Goal: Information Seeking & Learning: Check status

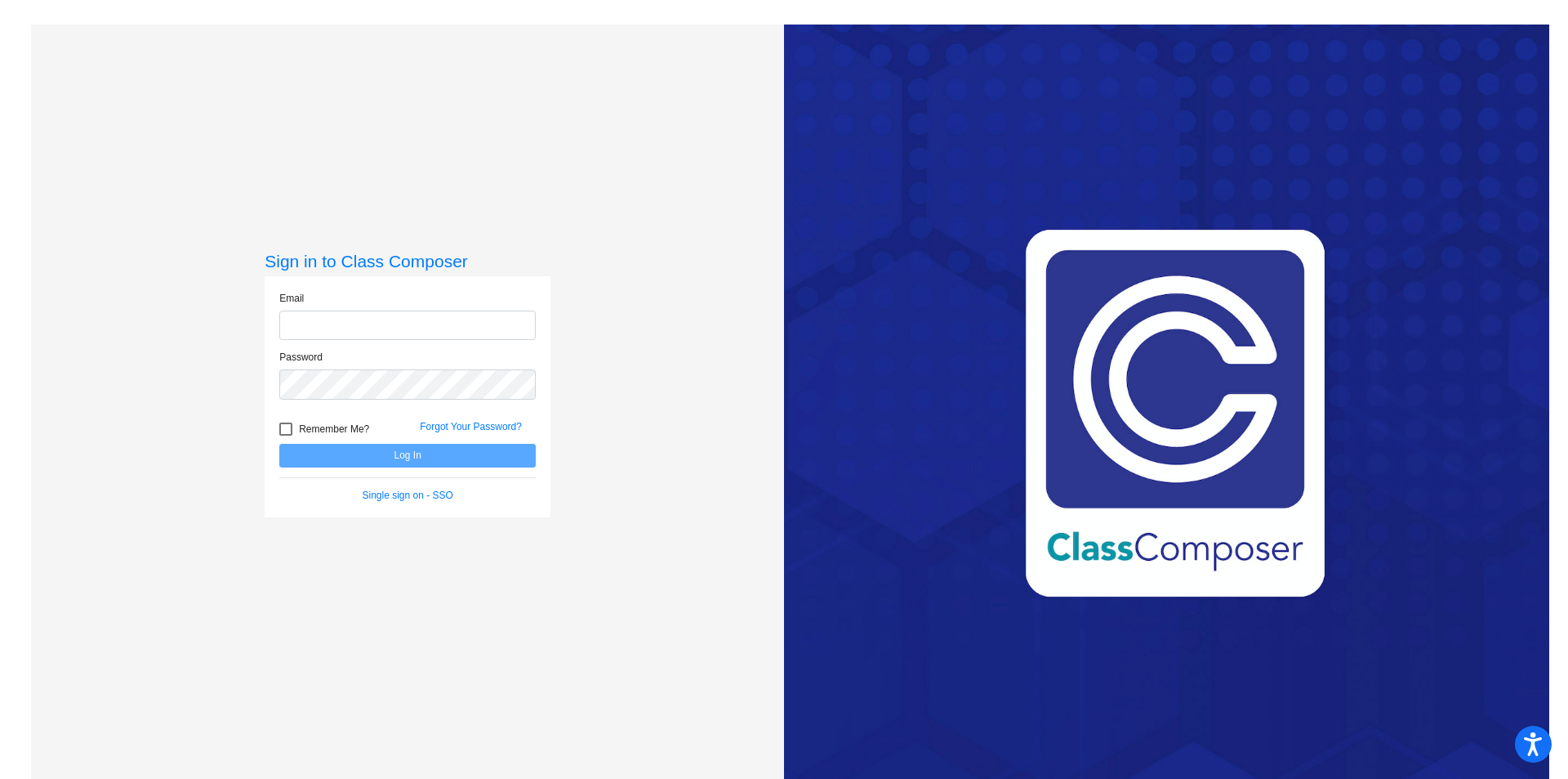
type input "[EMAIL_ADDRESS][PERSON_NAME][DOMAIN_NAME]"
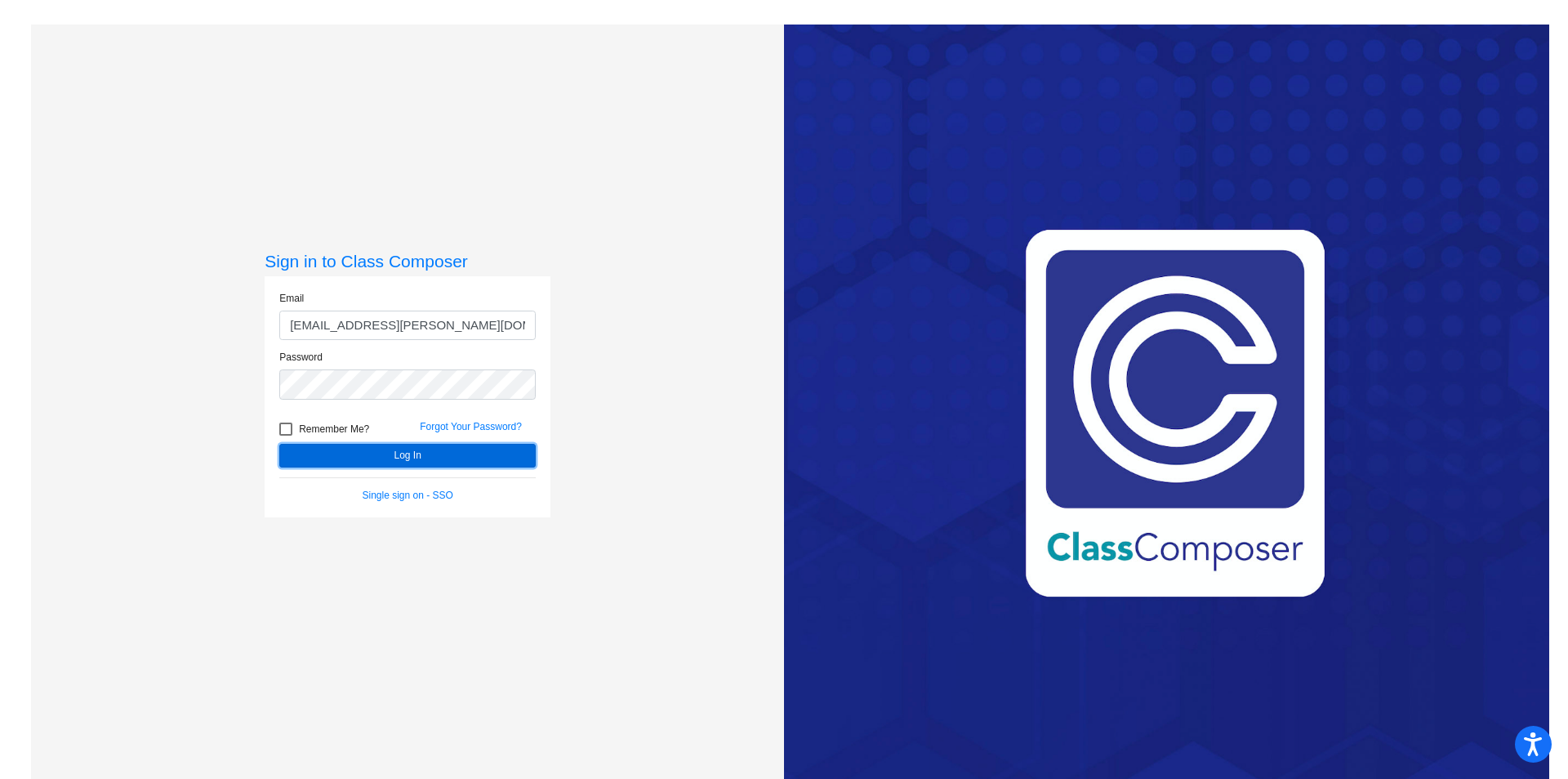
click at [429, 456] on button "Log In" at bounding box center [407, 456] width 256 height 23
click at [474, 422] on link "Forgot Your Password?" at bounding box center [470, 426] width 102 height 12
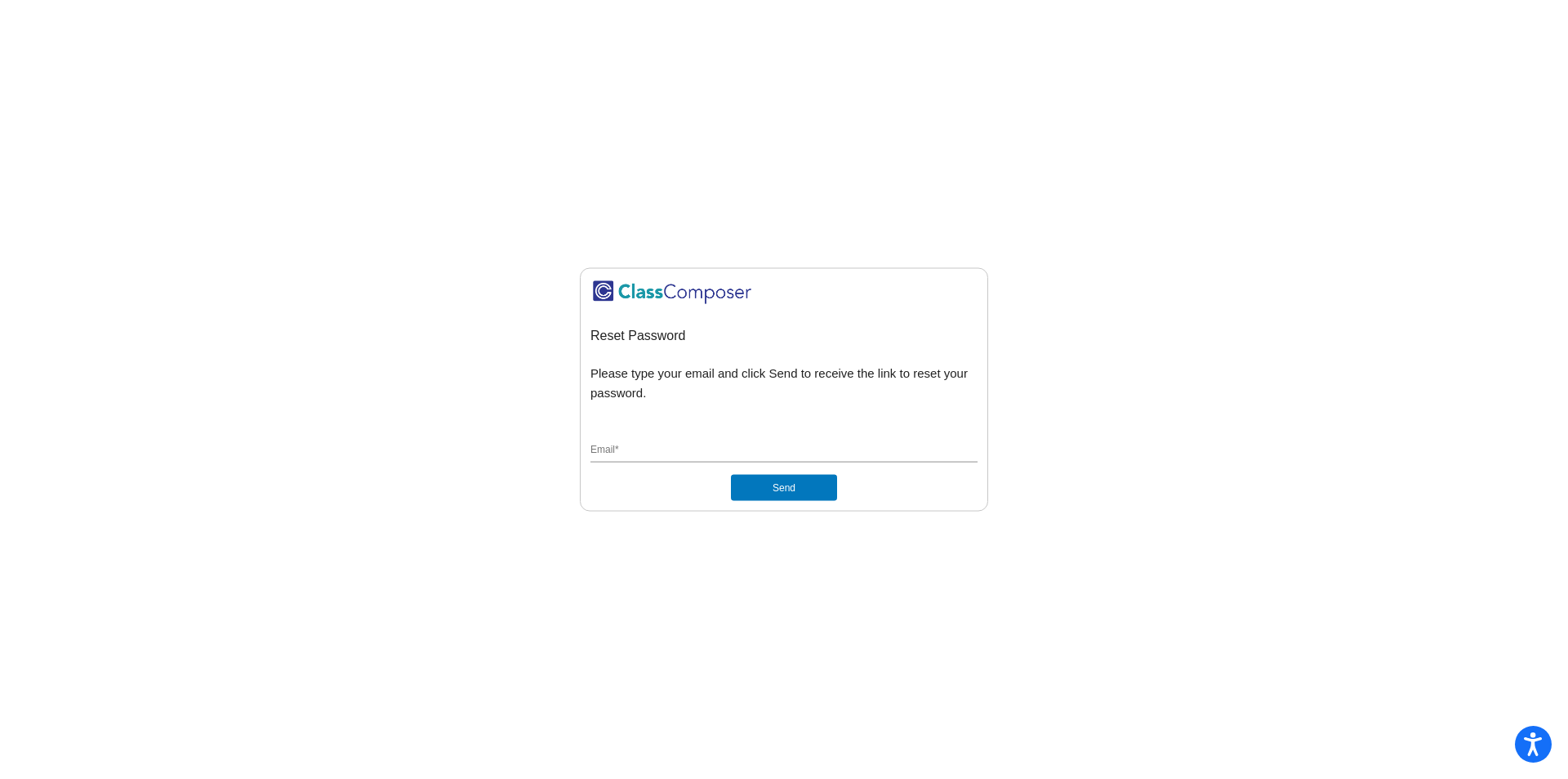
click at [664, 429] on div "Reset Password Please type your email and click Send to receive the link to res…" at bounding box center [784, 389] width 387 height 223
click at [665, 449] on input "Email *" at bounding box center [784, 451] width 387 height 15
type input "[EMAIL_ADDRESS][PERSON_NAME][DOMAIN_NAME]"
click at [806, 491] on button "Send" at bounding box center [784, 487] width 106 height 26
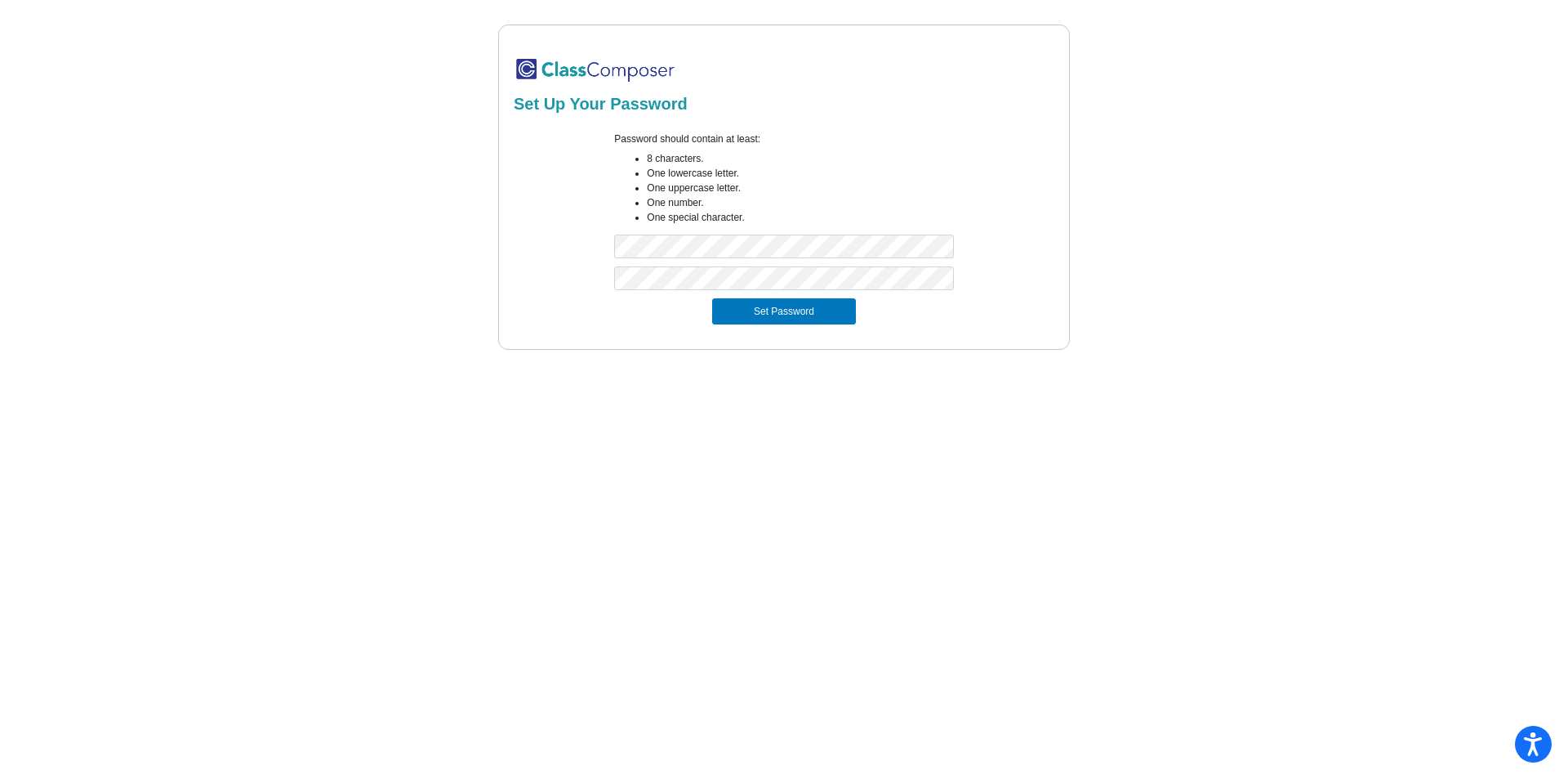
drag, startPoint x: 1465, startPoint y: 292, endPoint x: 1423, endPoint y: 298, distance: 42.4
click at [1465, 292] on div "Set Up Your Password Password should contain at least: 8 characters. One lowerc…" at bounding box center [784, 186] width 1505 height 325
click at [794, 321] on button "Set Password" at bounding box center [784, 311] width 144 height 26
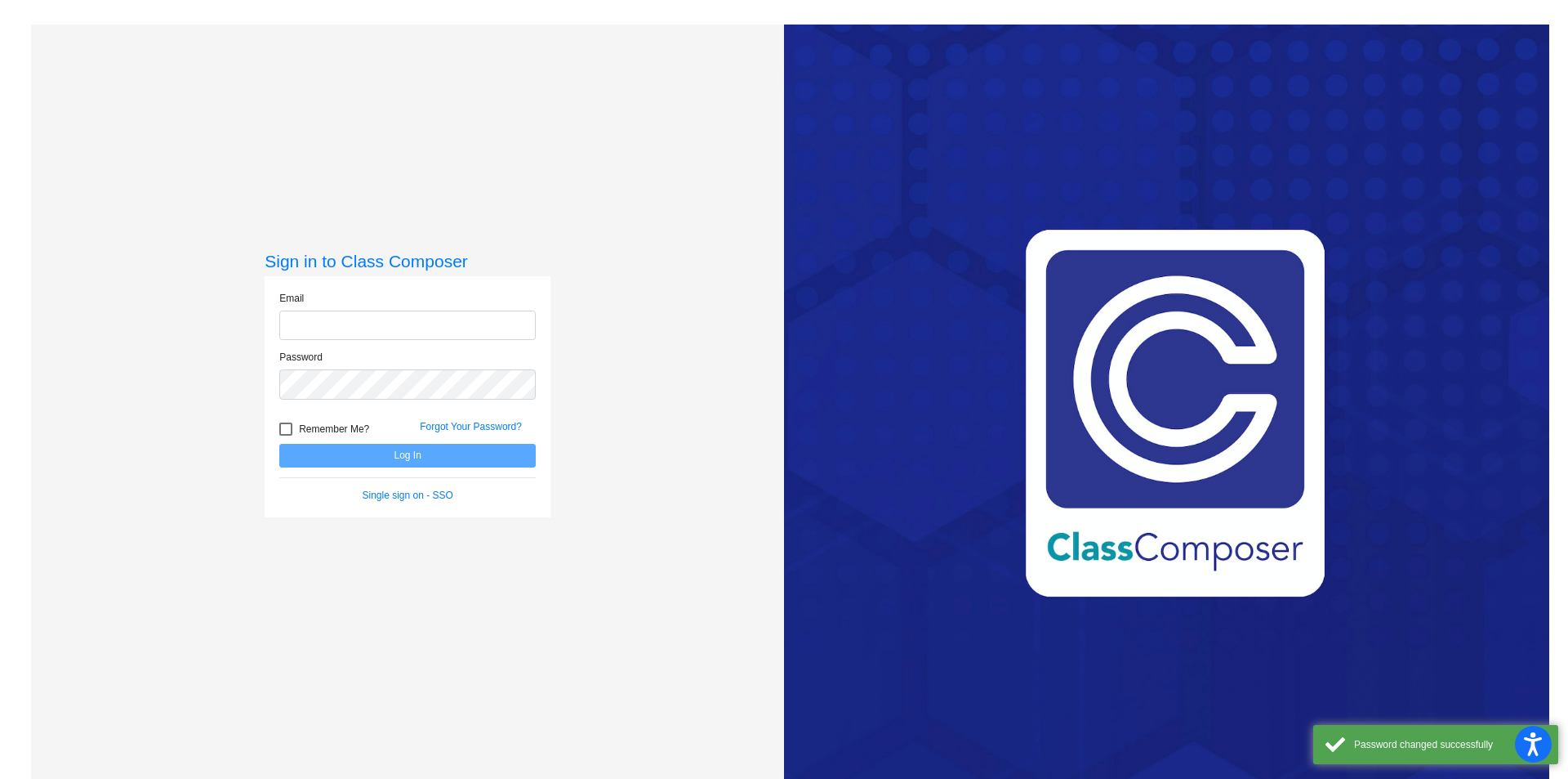
type input "[EMAIL_ADDRESS][PERSON_NAME][DOMAIN_NAME]"
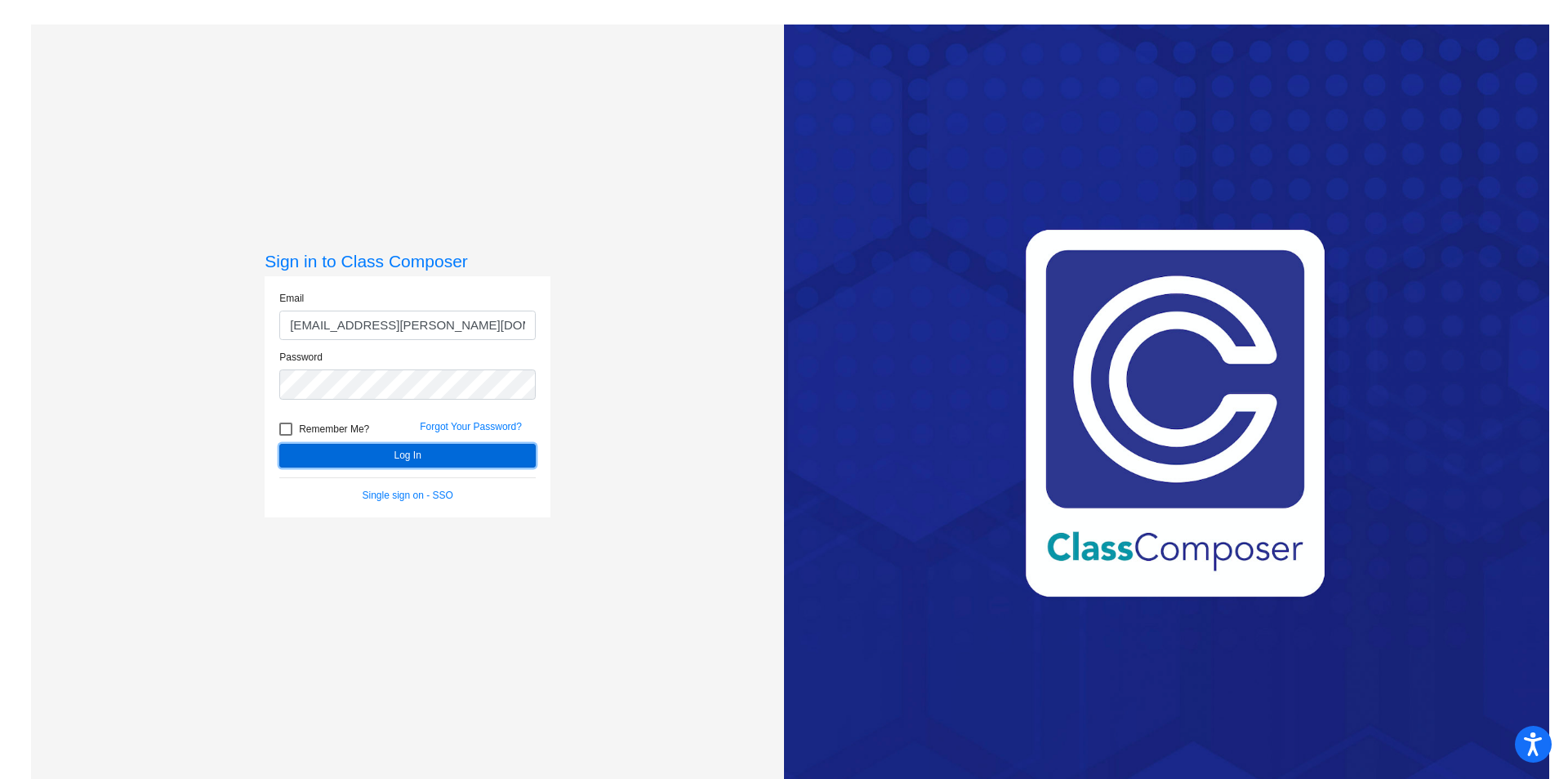
click at [515, 452] on button "Log In" at bounding box center [407, 456] width 256 height 23
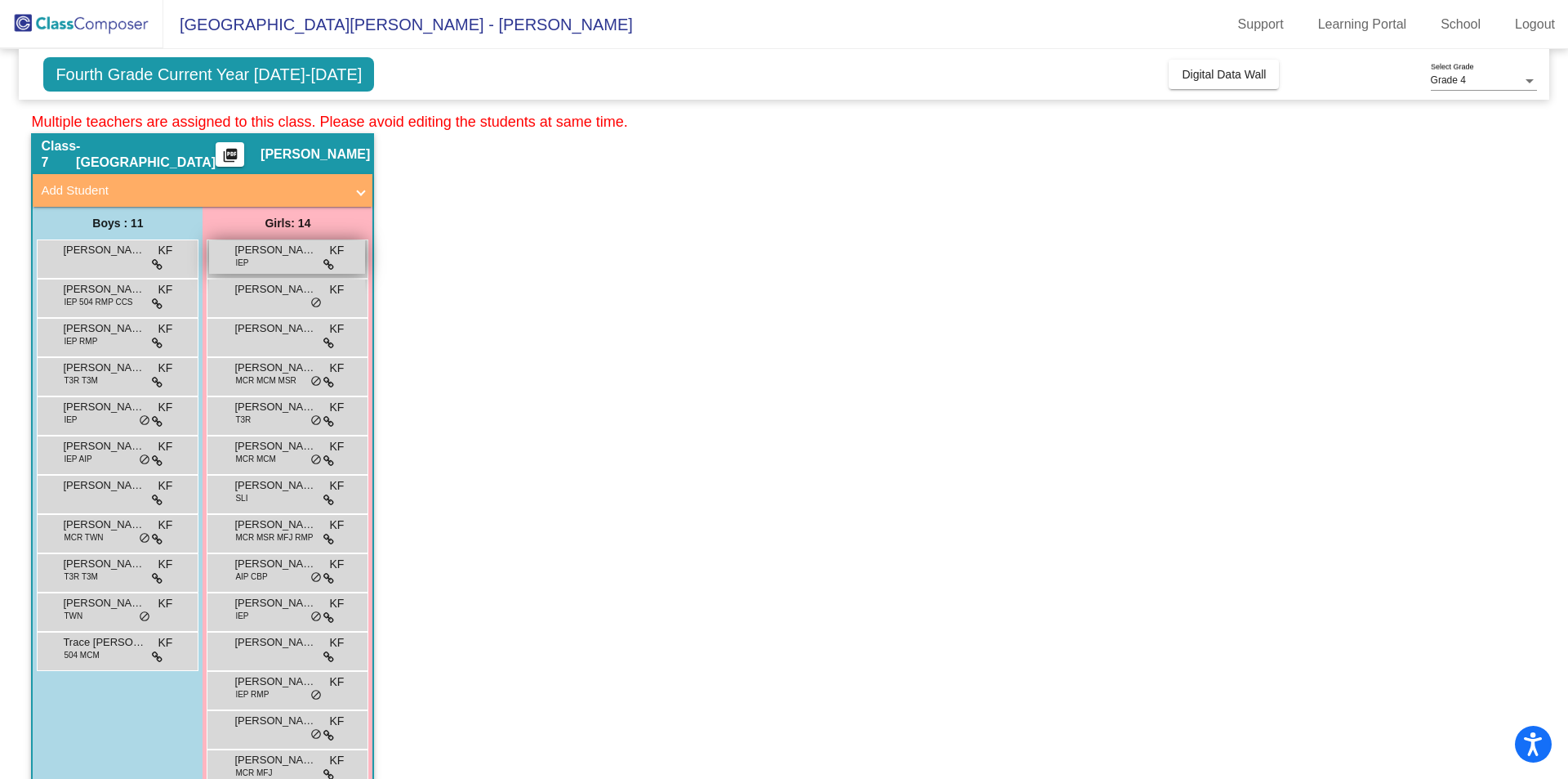
scroll to position [80, 0]
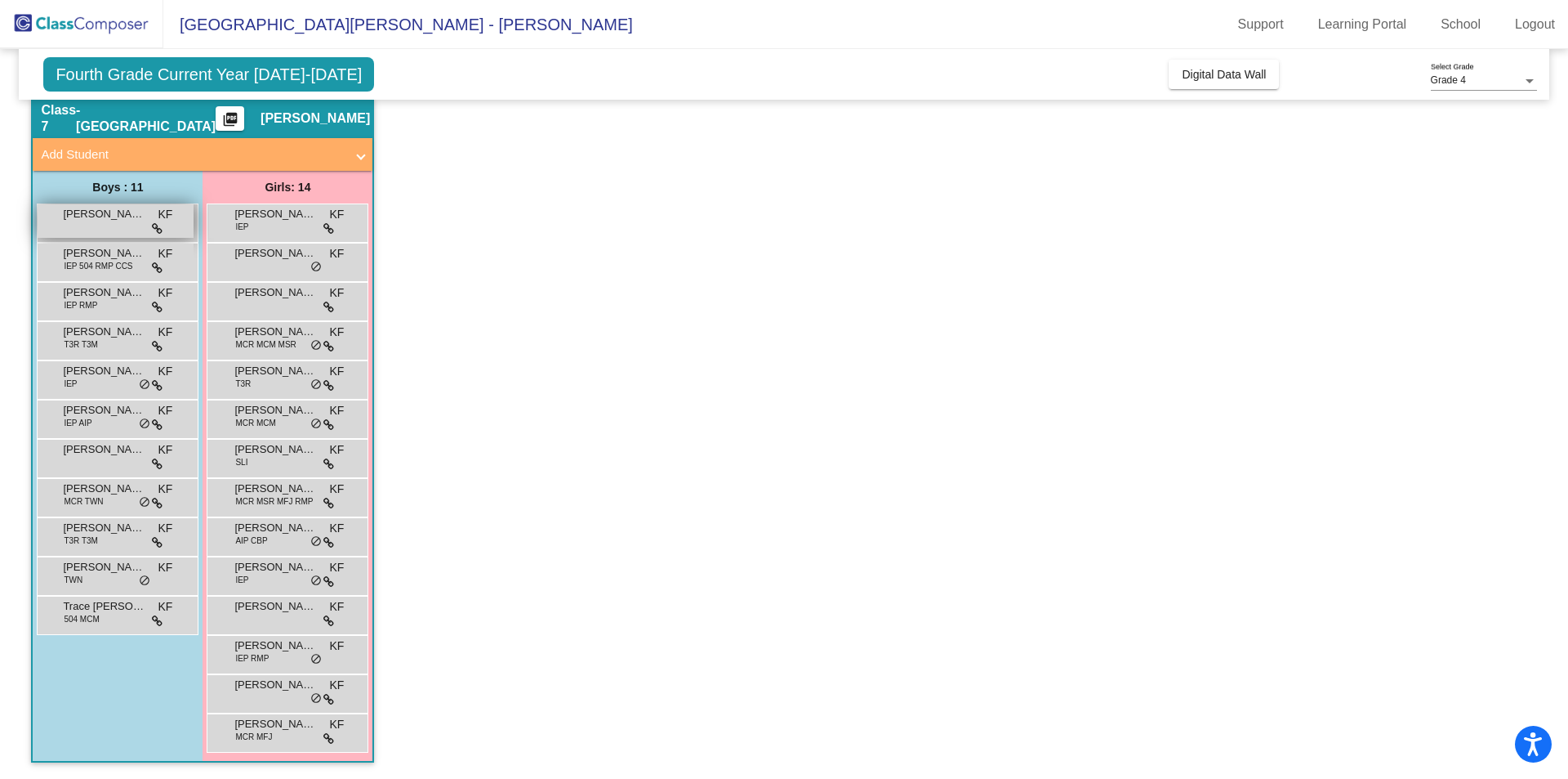
click at [103, 213] on span "[PERSON_NAME]" at bounding box center [104, 214] width 82 height 17
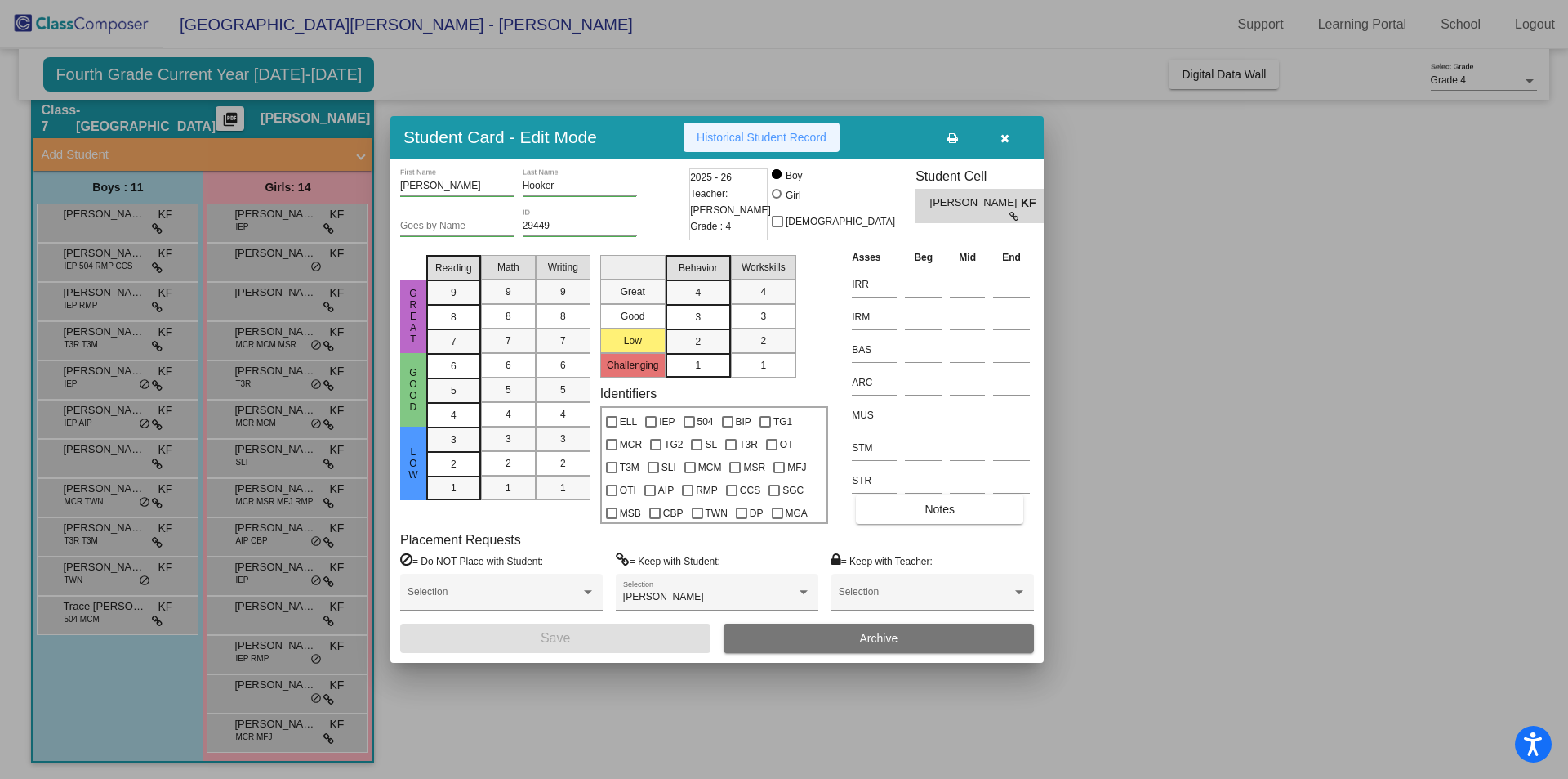
click at [737, 131] on span "Historical Student Record" at bounding box center [761, 137] width 129 height 13
click at [1114, 224] on div at bounding box center [784, 390] width 1568 height 779
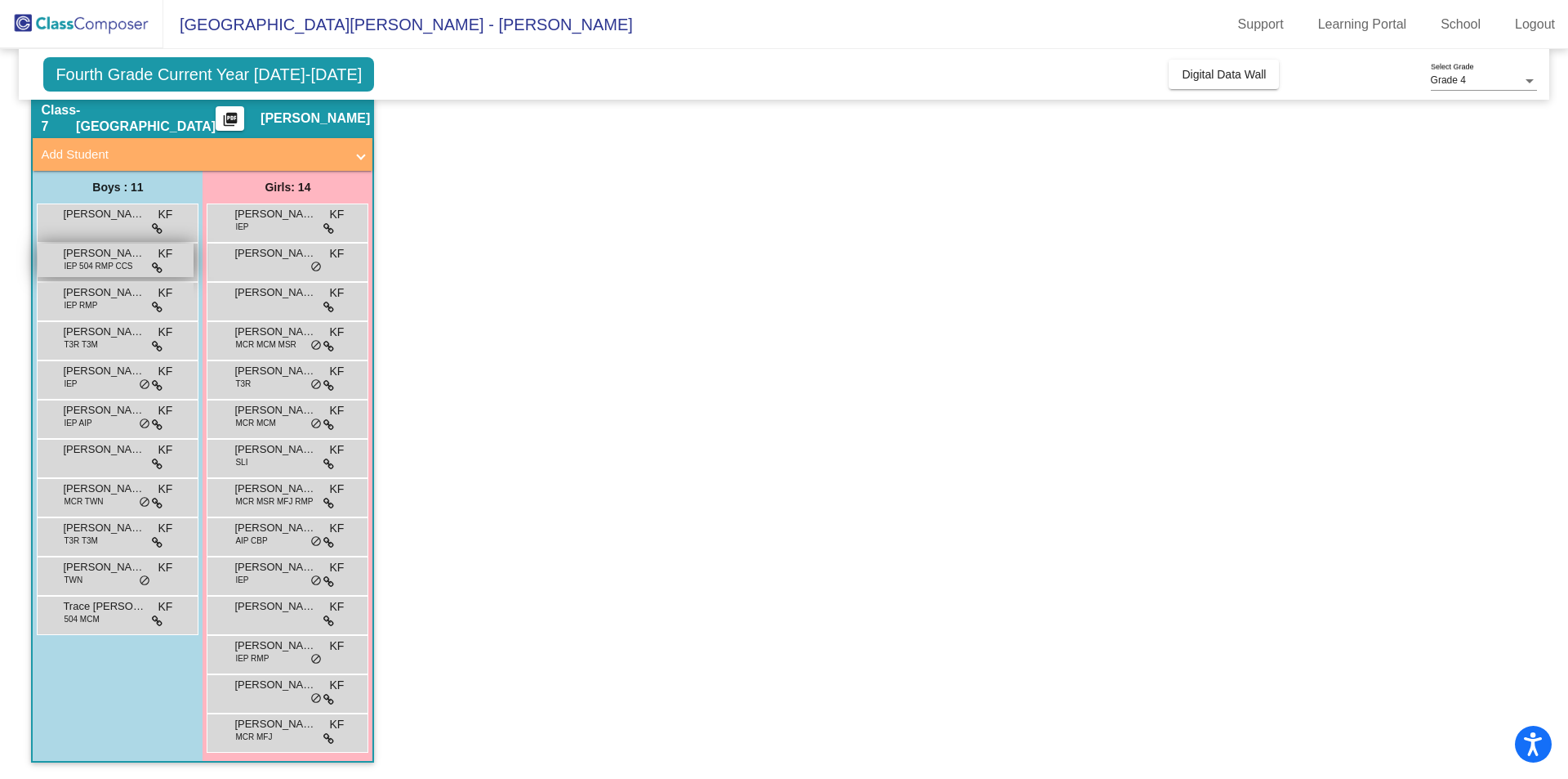
click at [124, 264] on span "IEP 504 RMP CCS" at bounding box center [98, 266] width 69 height 13
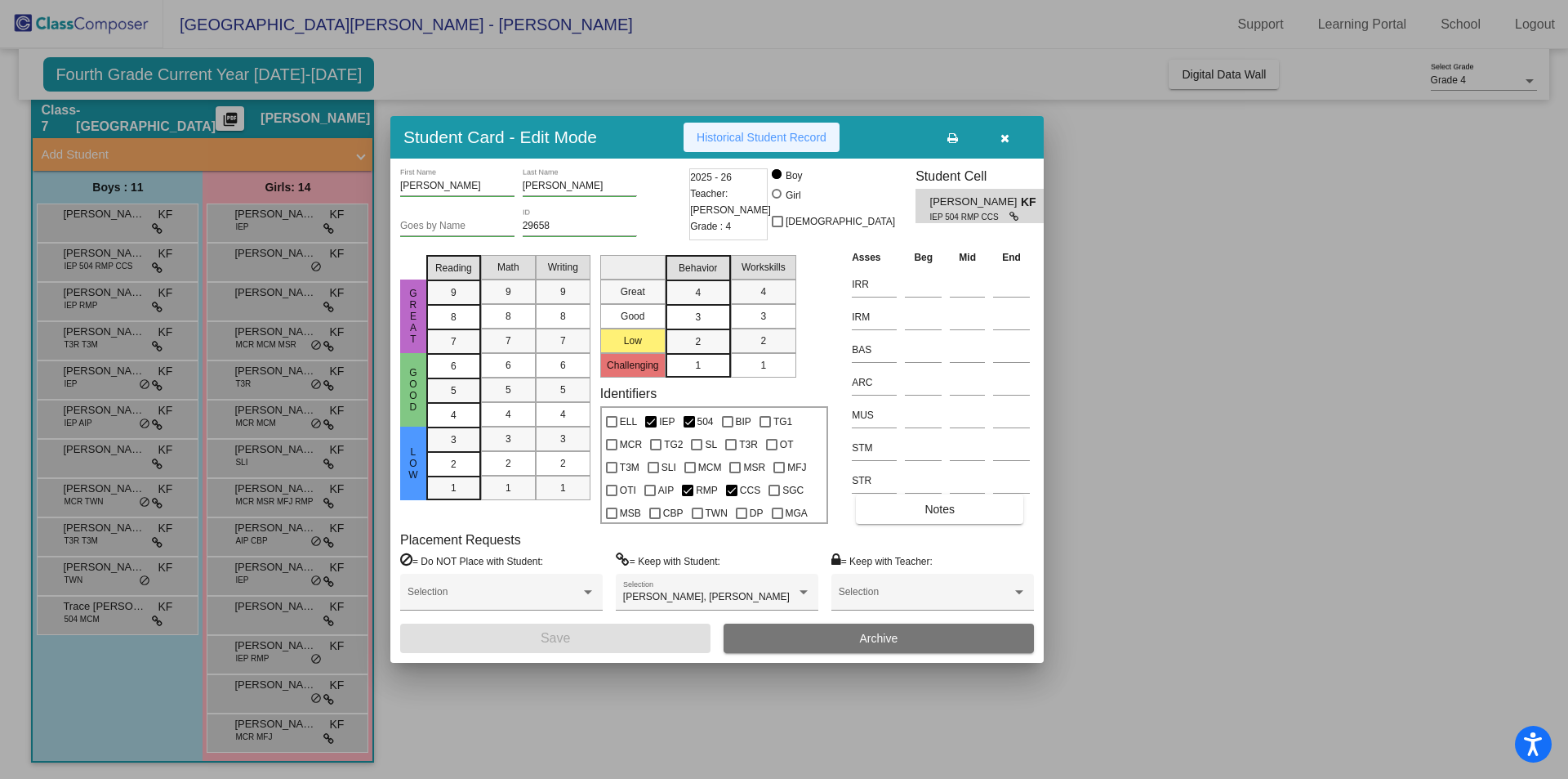
click at [740, 140] on span "Historical Student Record" at bounding box center [761, 137] width 129 height 13
click at [999, 135] on button "button" at bounding box center [1004, 137] width 53 height 29
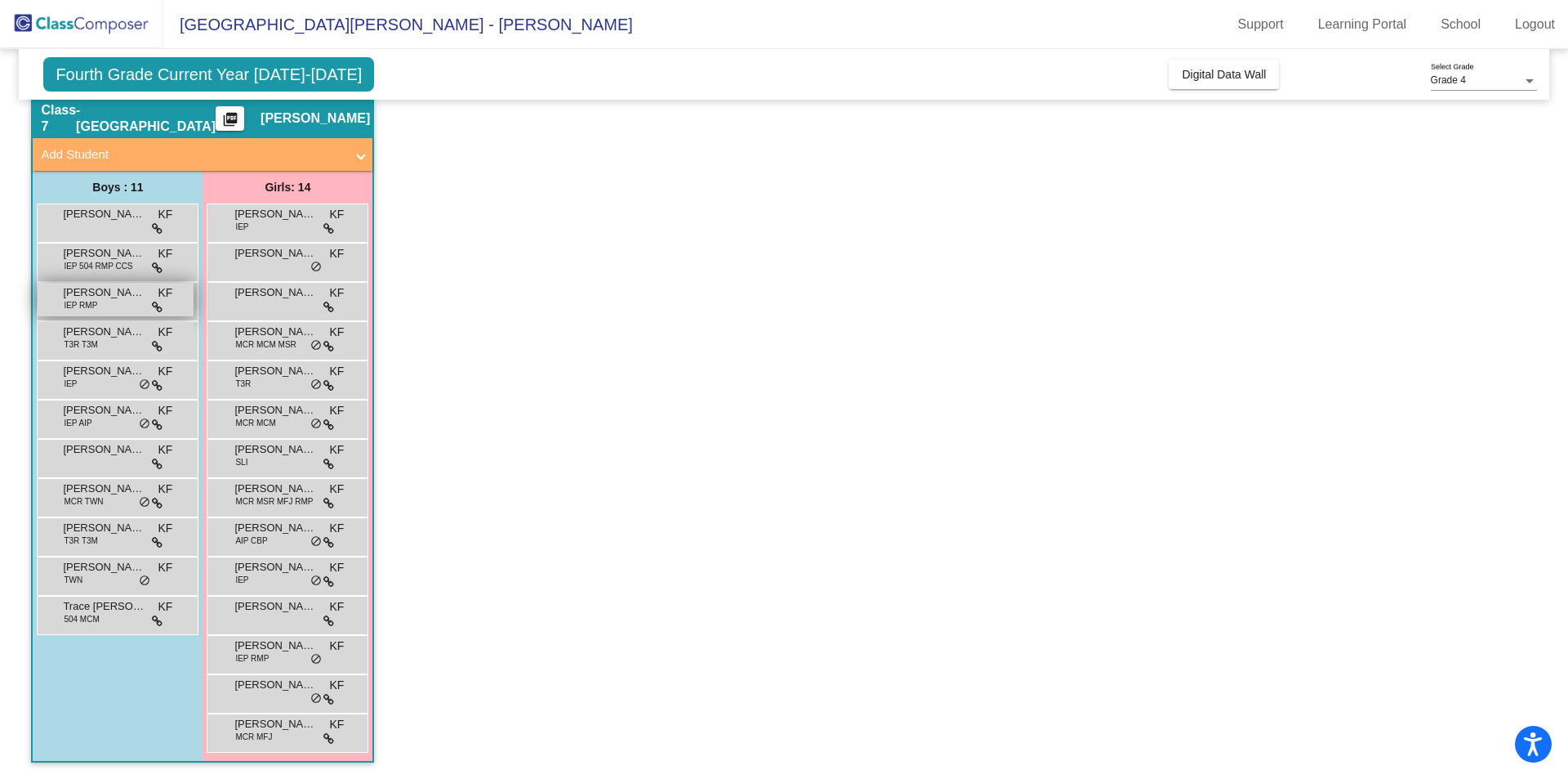
click at [69, 301] on span "IEP RMP" at bounding box center [80, 305] width 33 height 13
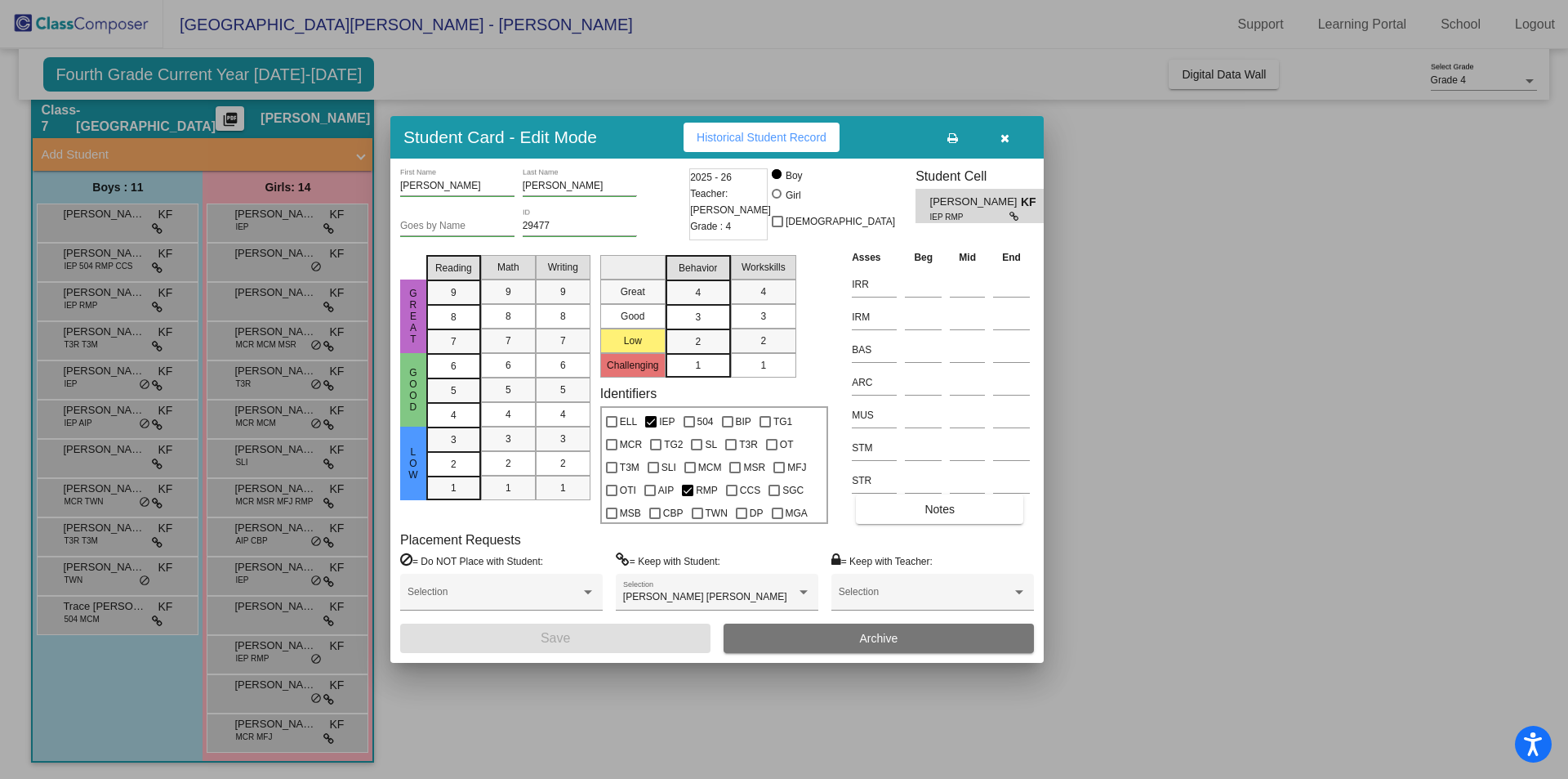
click at [734, 144] on button "Historical Student Record" at bounding box center [761, 137] width 156 height 29
click at [1003, 130] on span "button" at bounding box center [1005, 137] width 9 height 13
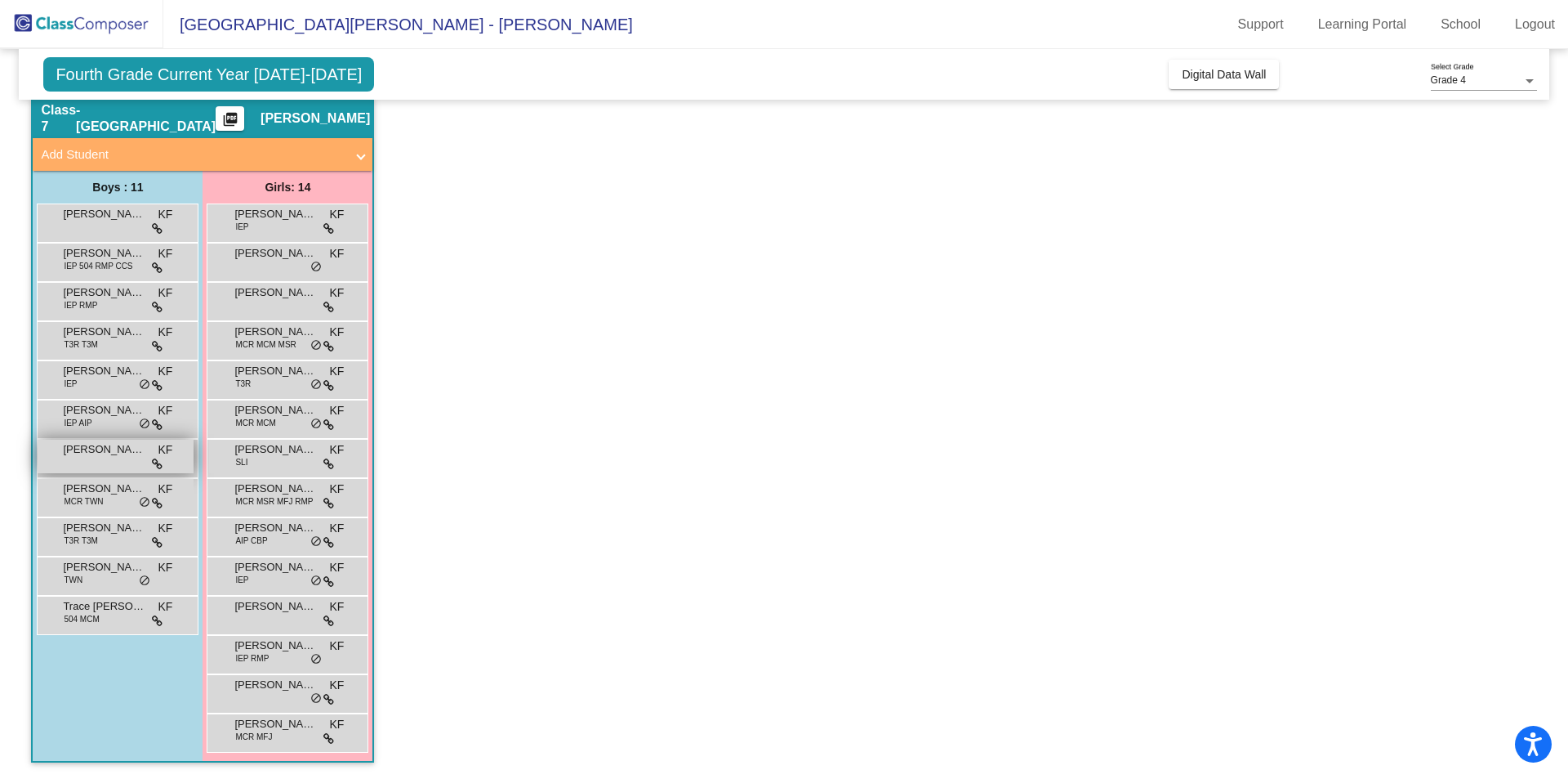
click at [114, 456] on span "[PERSON_NAME]" at bounding box center [104, 450] width 82 height 17
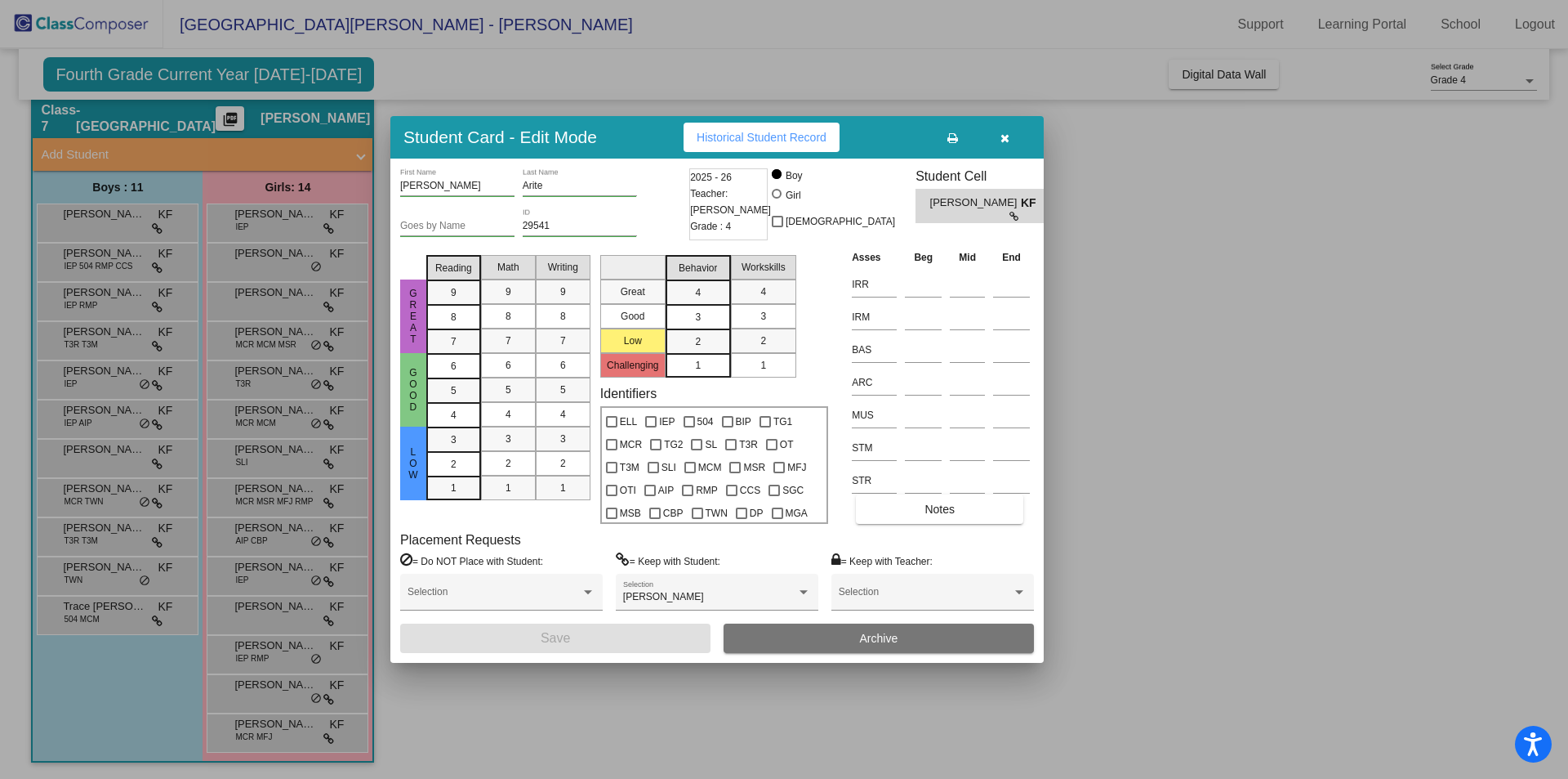
click at [733, 139] on span "Historical Student Record" at bounding box center [761, 137] width 129 height 13
click at [1003, 133] on icon "button" at bounding box center [1005, 138] width 9 height 12
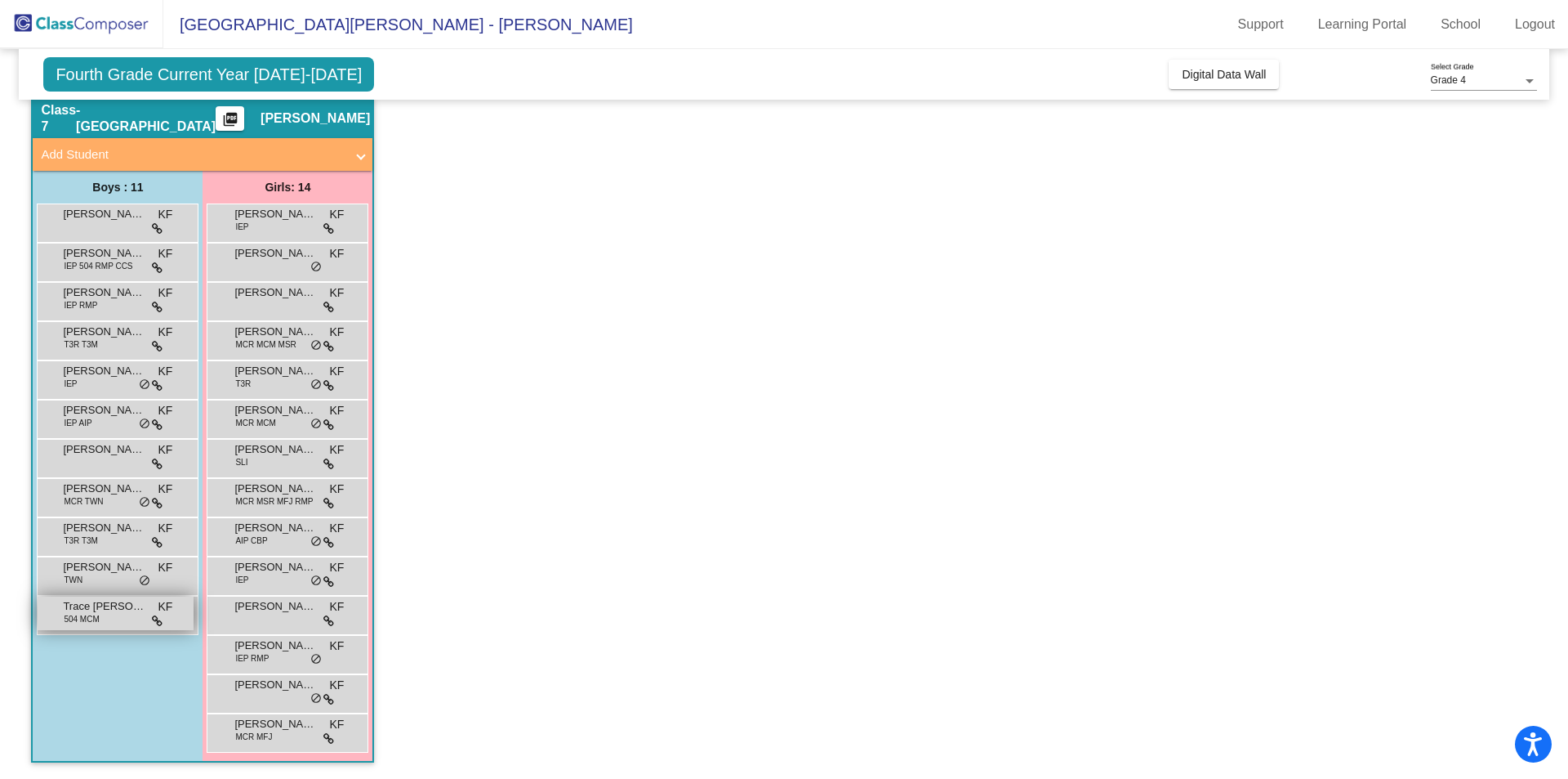
click at [104, 610] on span "Trace [PERSON_NAME]" at bounding box center [104, 607] width 82 height 17
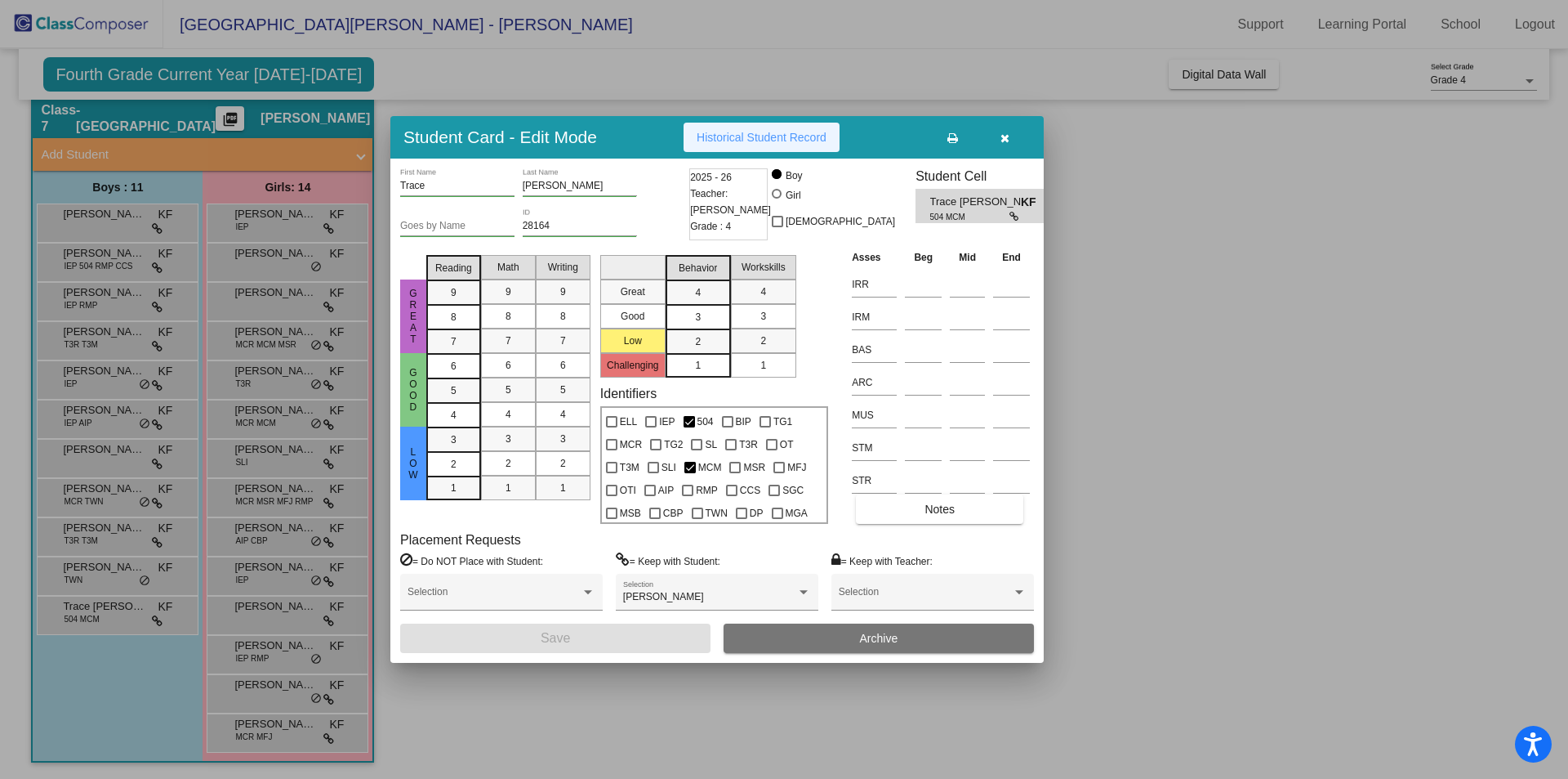
click at [725, 142] on span "Historical Student Record" at bounding box center [761, 137] width 129 height 13
click at [1016, 141] on button "button" at bounding box center [1004, 137] width 53 height 29
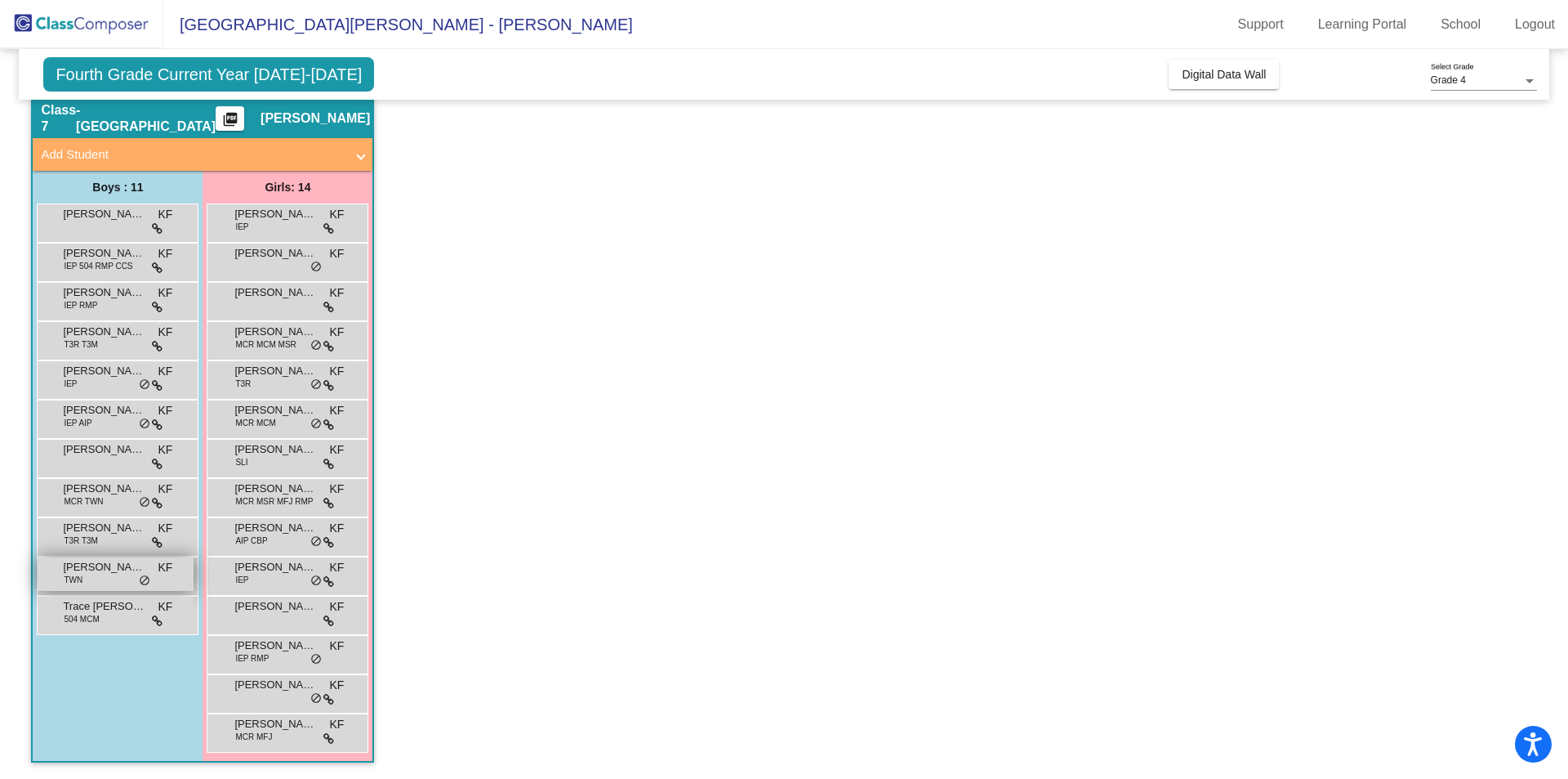
click at [94, 574] on span "[PERSON_NAME]" at bounding box center [104, 568] width 82 height 17
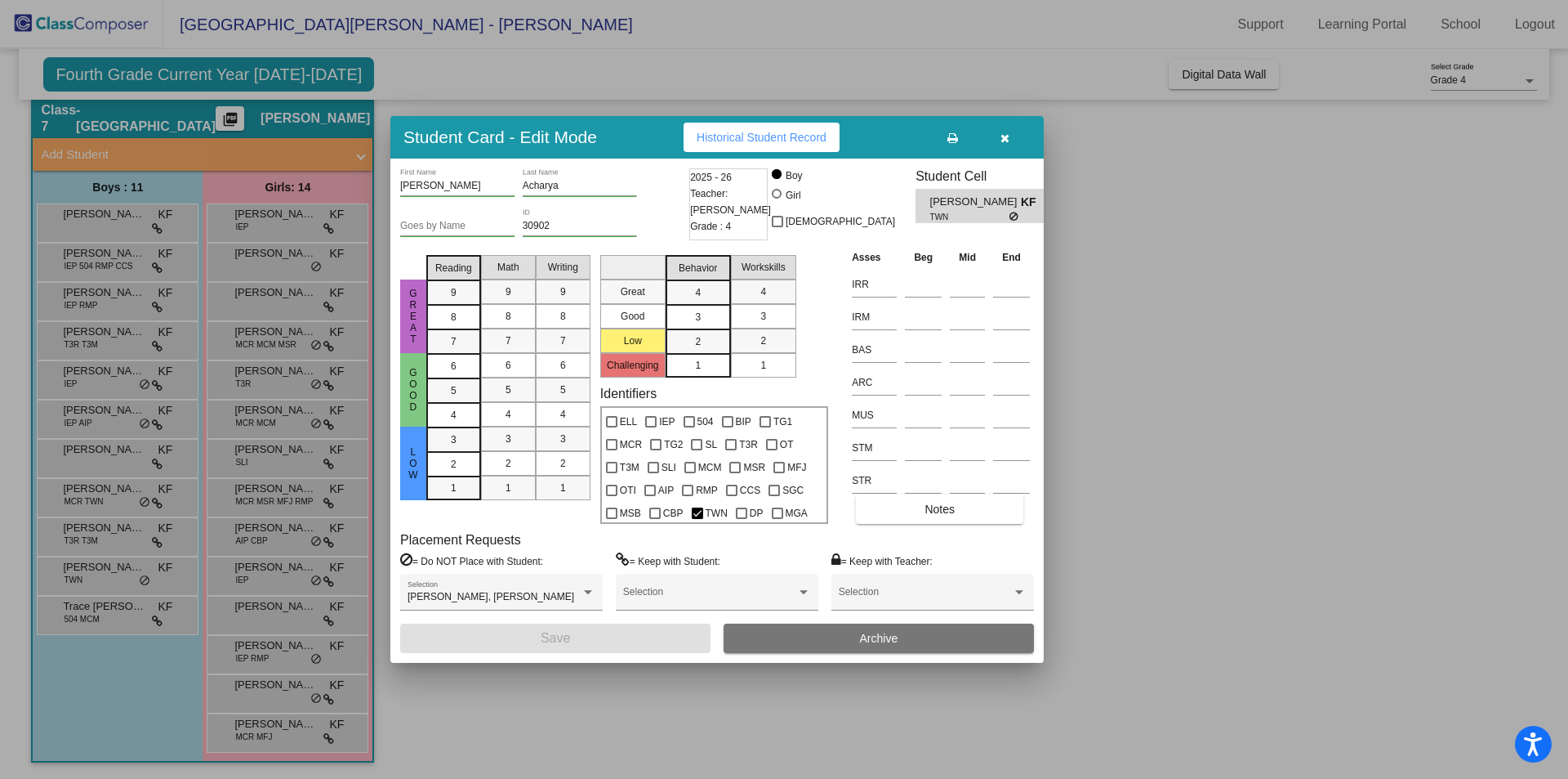
click at [752, 135] on span "Historical Student Record" at bounding box center [761, 137] width 129 height 13
click at [995, 130] on button "button" at bounding box center [1004, 137] width 53 height 29
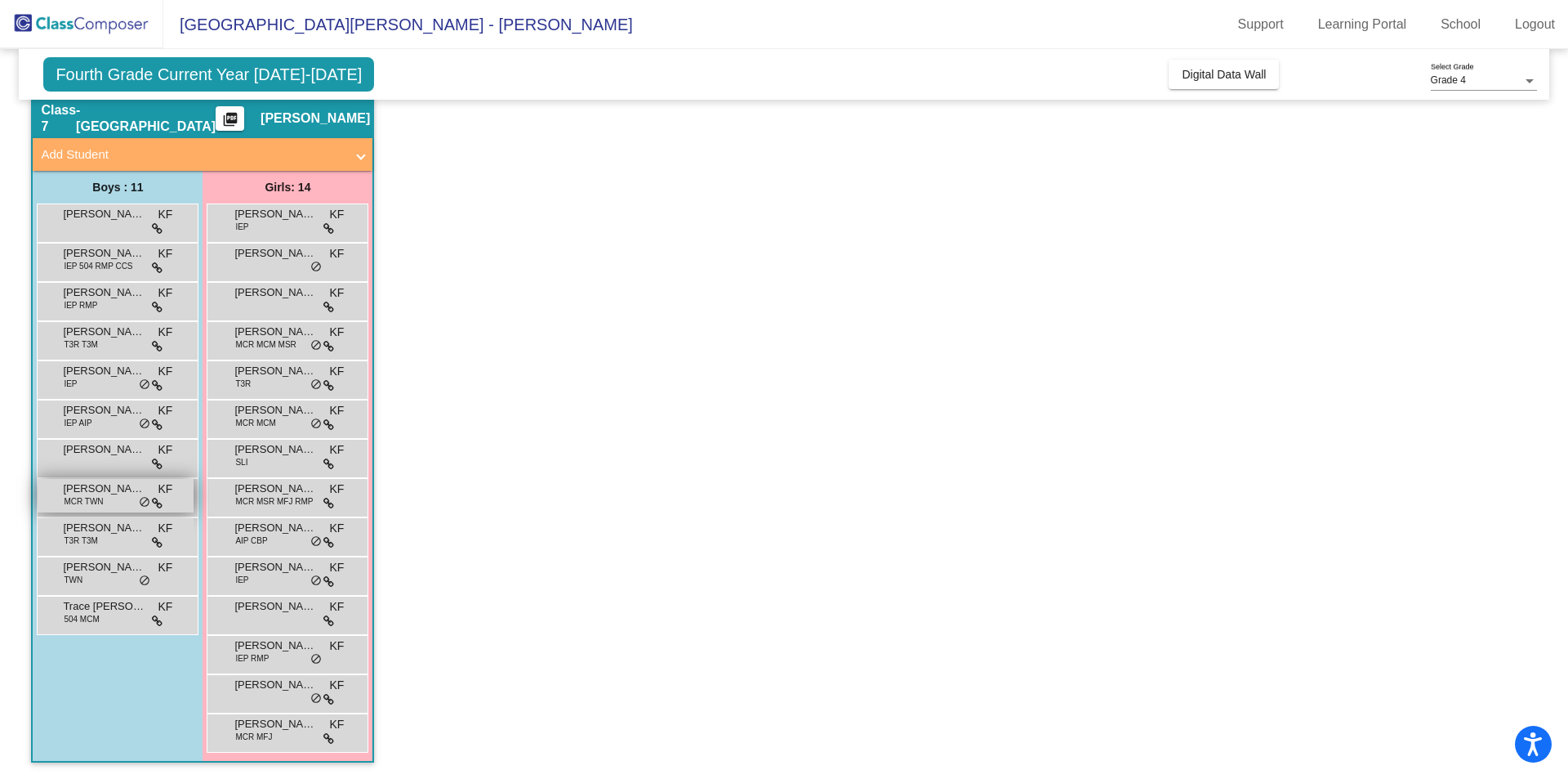
click at [94, 489] on span "[PERSON_NAME]" at bounding box center [104, 489] width 82 height 17
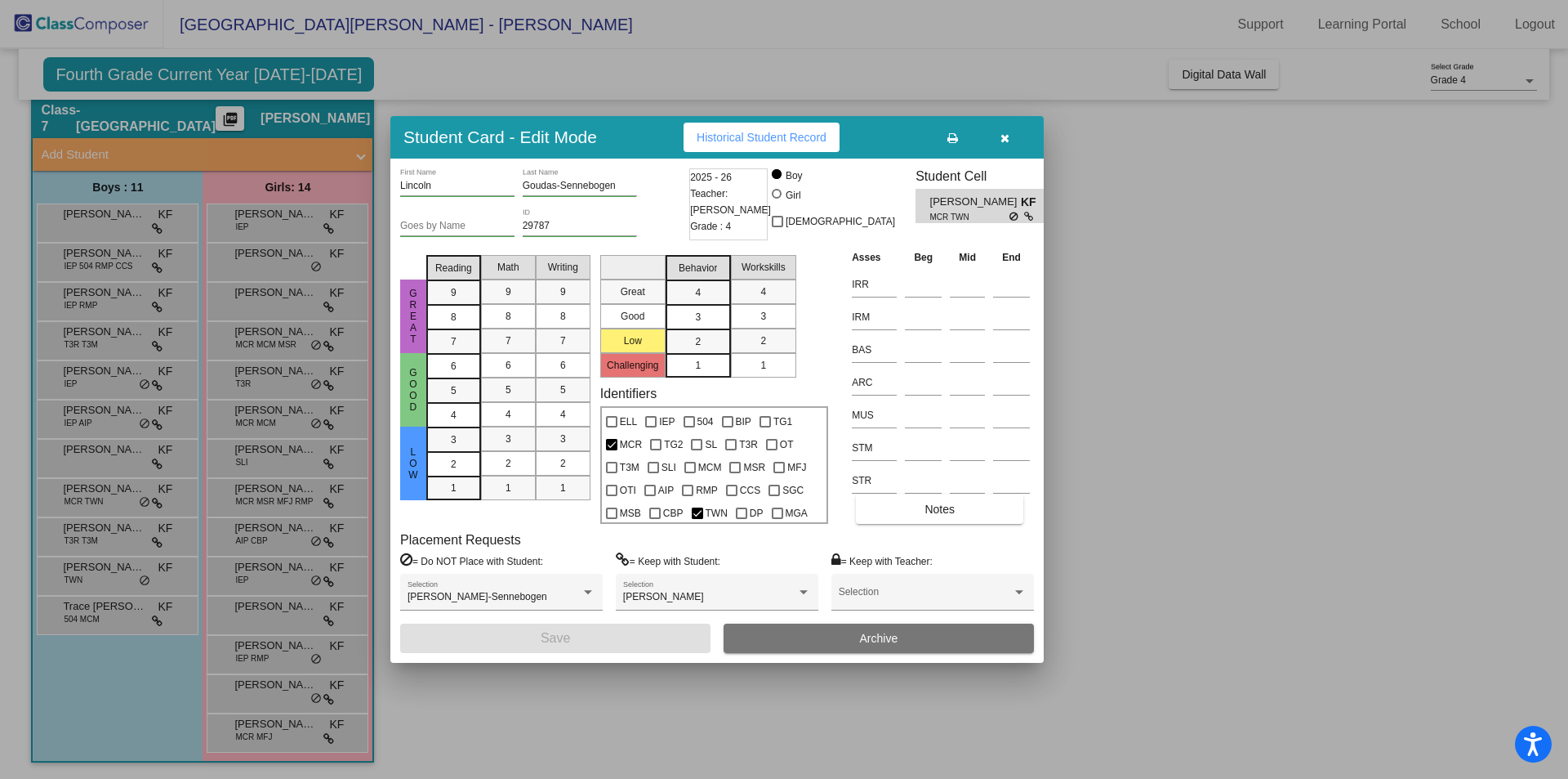
click at [805, 138] on span "Historical Student Record" at bounding box center [761, 137] width 129 height 13
click at [1002, 135] on icon "button" at bounding box center [1005, 138] width 9 height 12
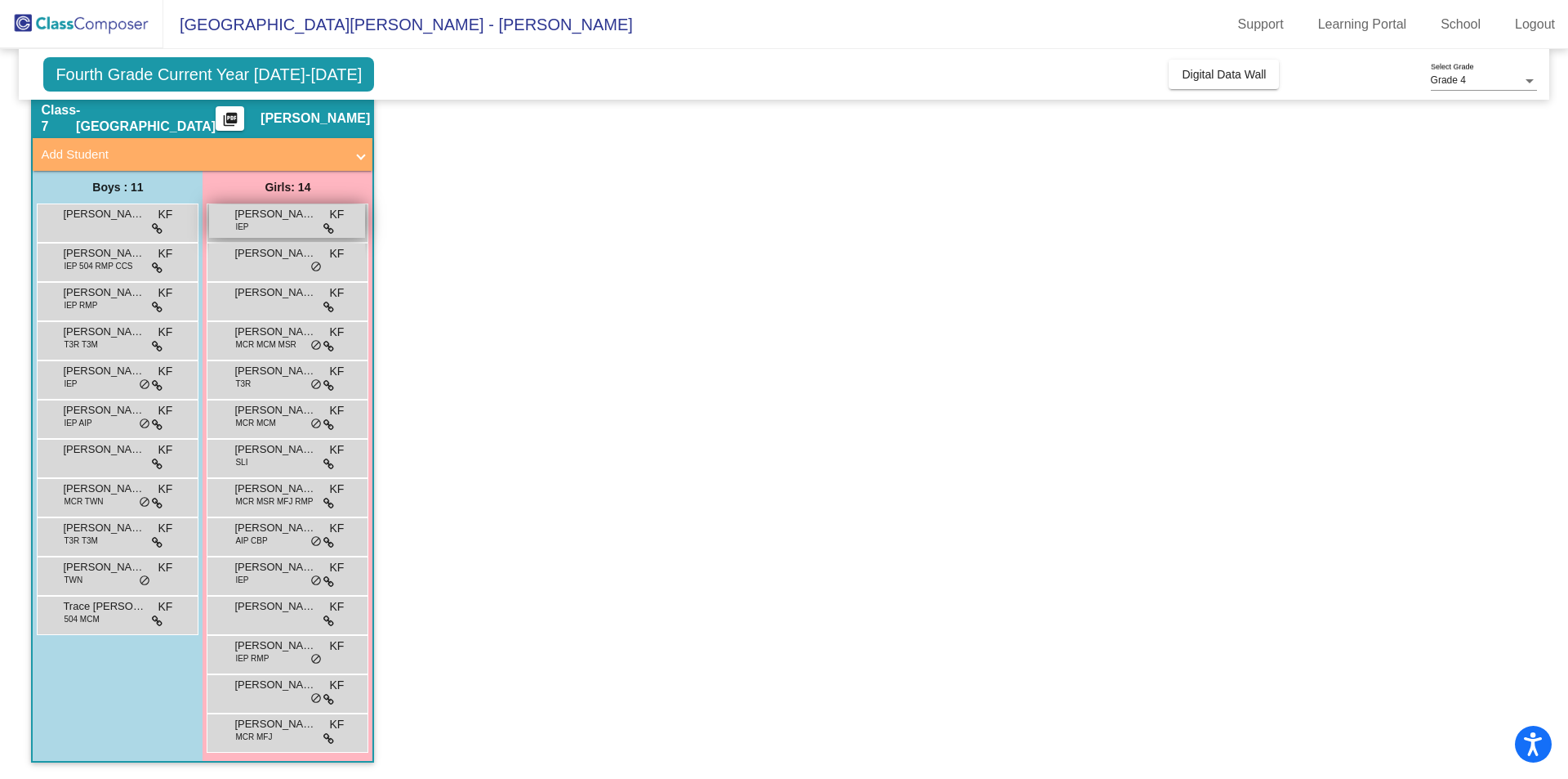
click at [295, 218] on span "[PERSON_NAME]" at bounding box center [276, 214] width 82 height 17
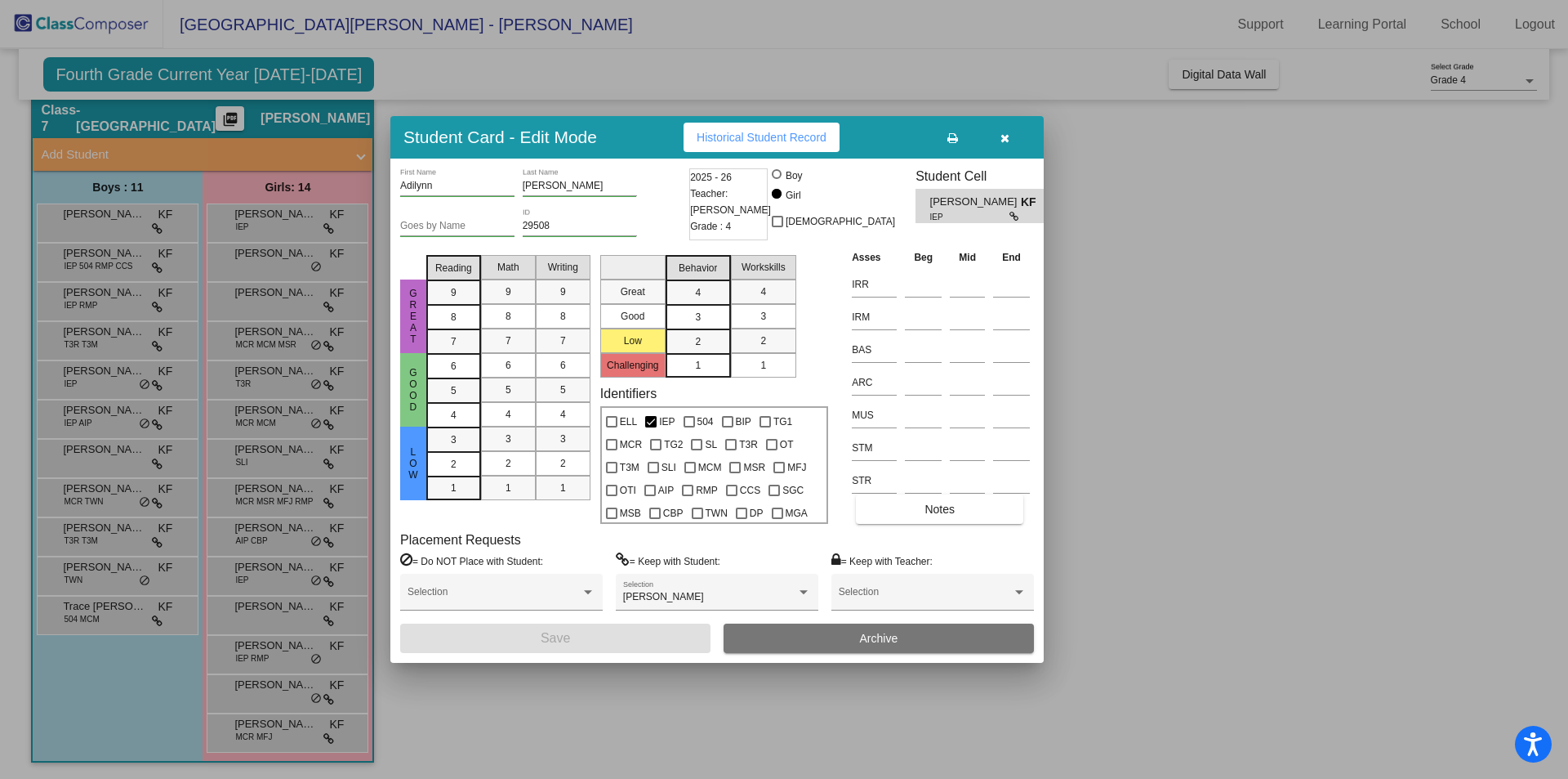
click at [736, 130] on span "Historical Student Record" at bounding box center [761, 137] width 129 height 13
click at [1002, 129] on button "button" at bounding box center [1004, 137] width 53 height 29
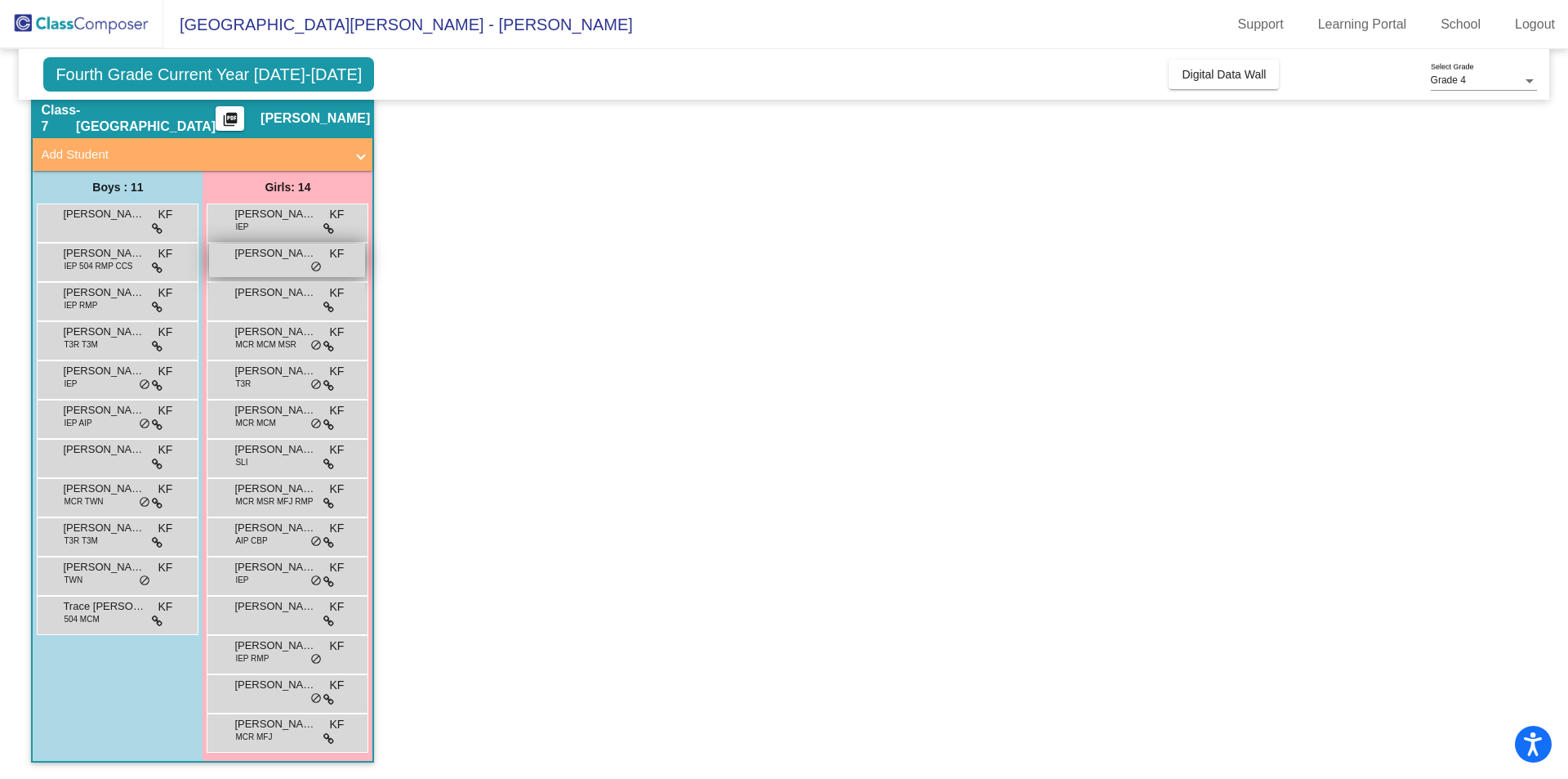
click at [250, 252] on span "[PERSON_NAME]" at bounding box center [276, 253] width 82 height 17
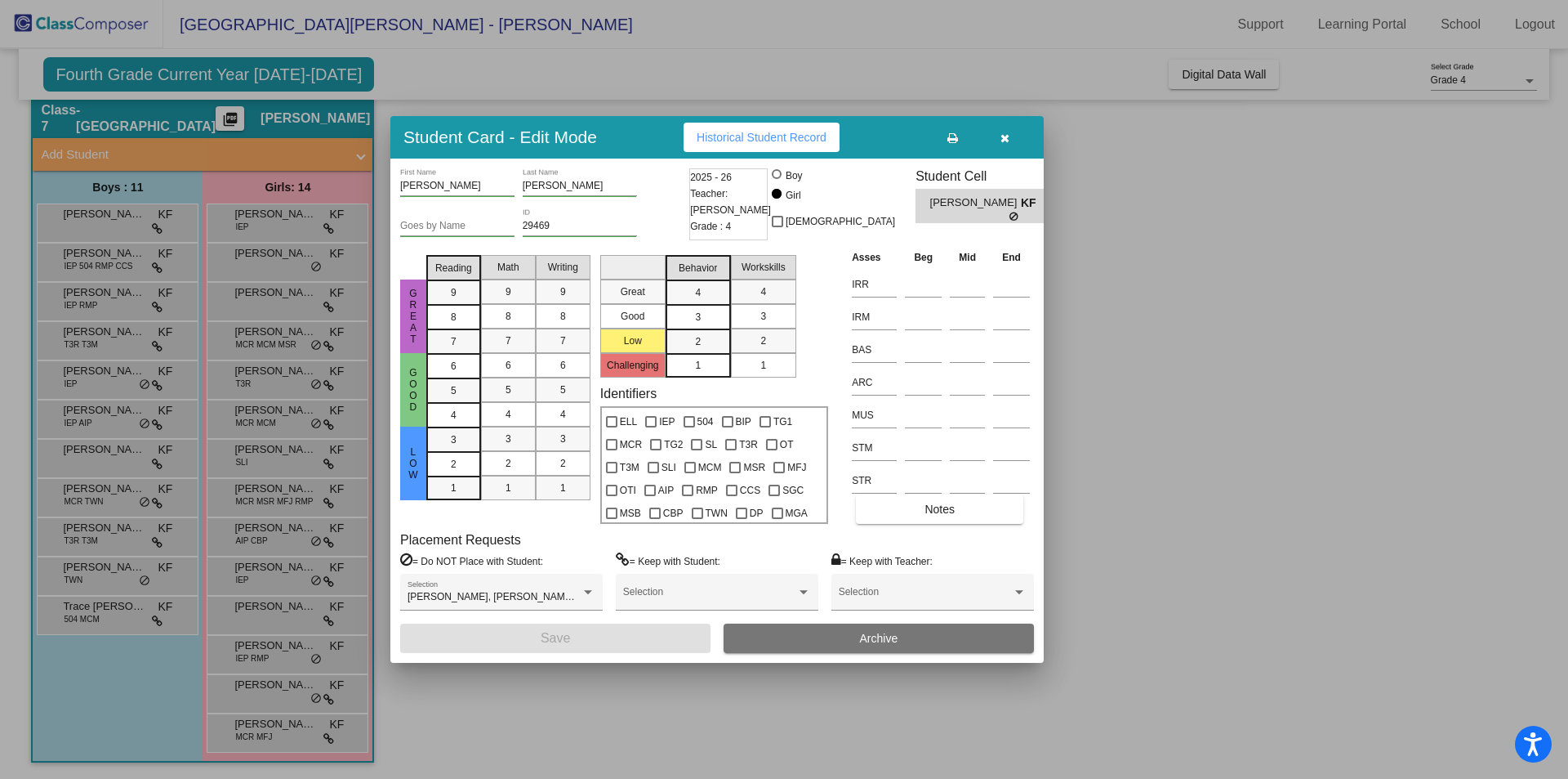
click at [733, 141] on span "Historical Student Record" at bounding box center [761, 137] width 129 height 13
click at [1002, 127] on button "button" at bounding box center [1004, 137] width 53 height 29
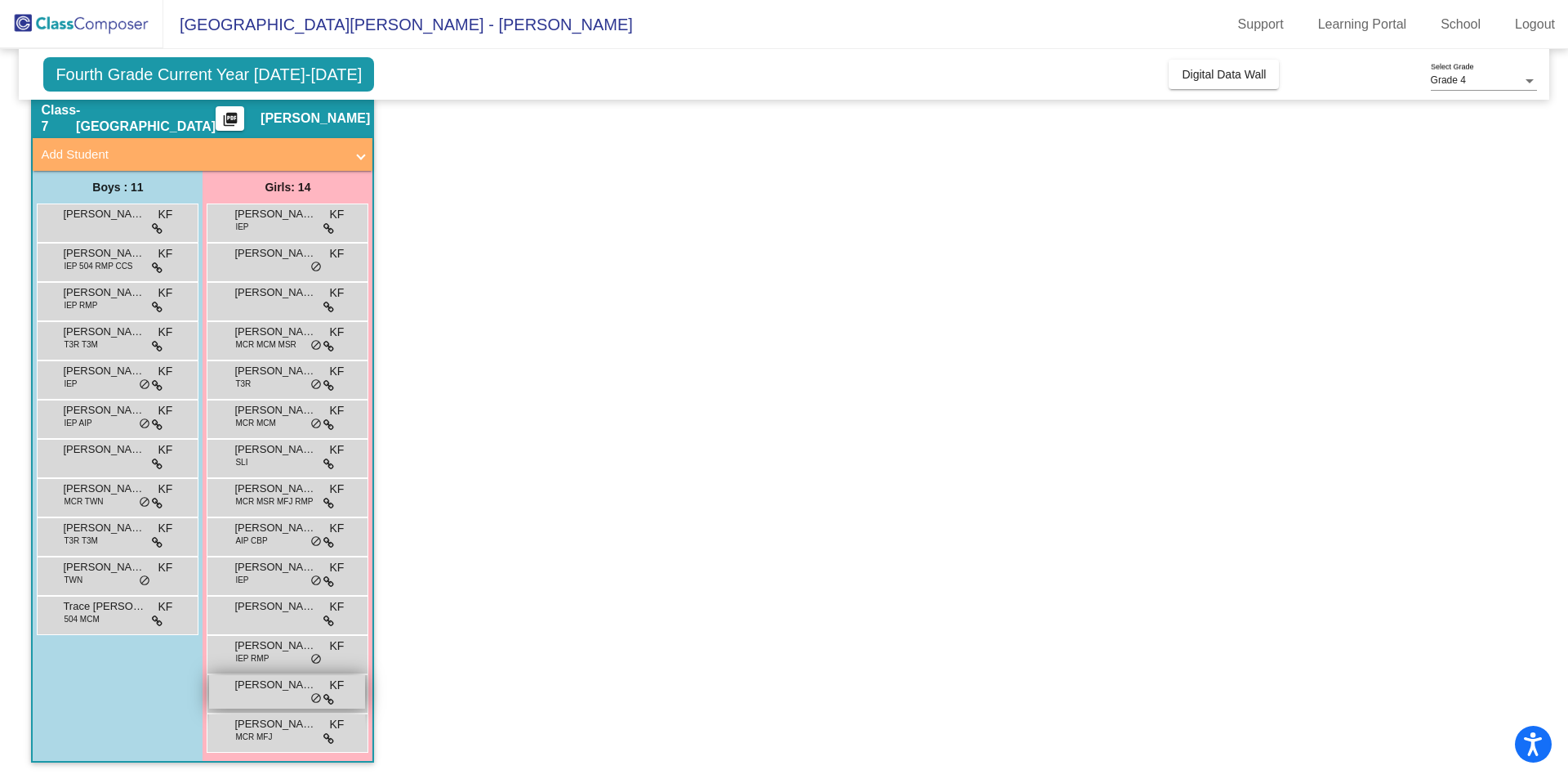
click at [260, 691] on span "[PERSON_NAME]" at bounding box center [276, 685] width 82 height 17
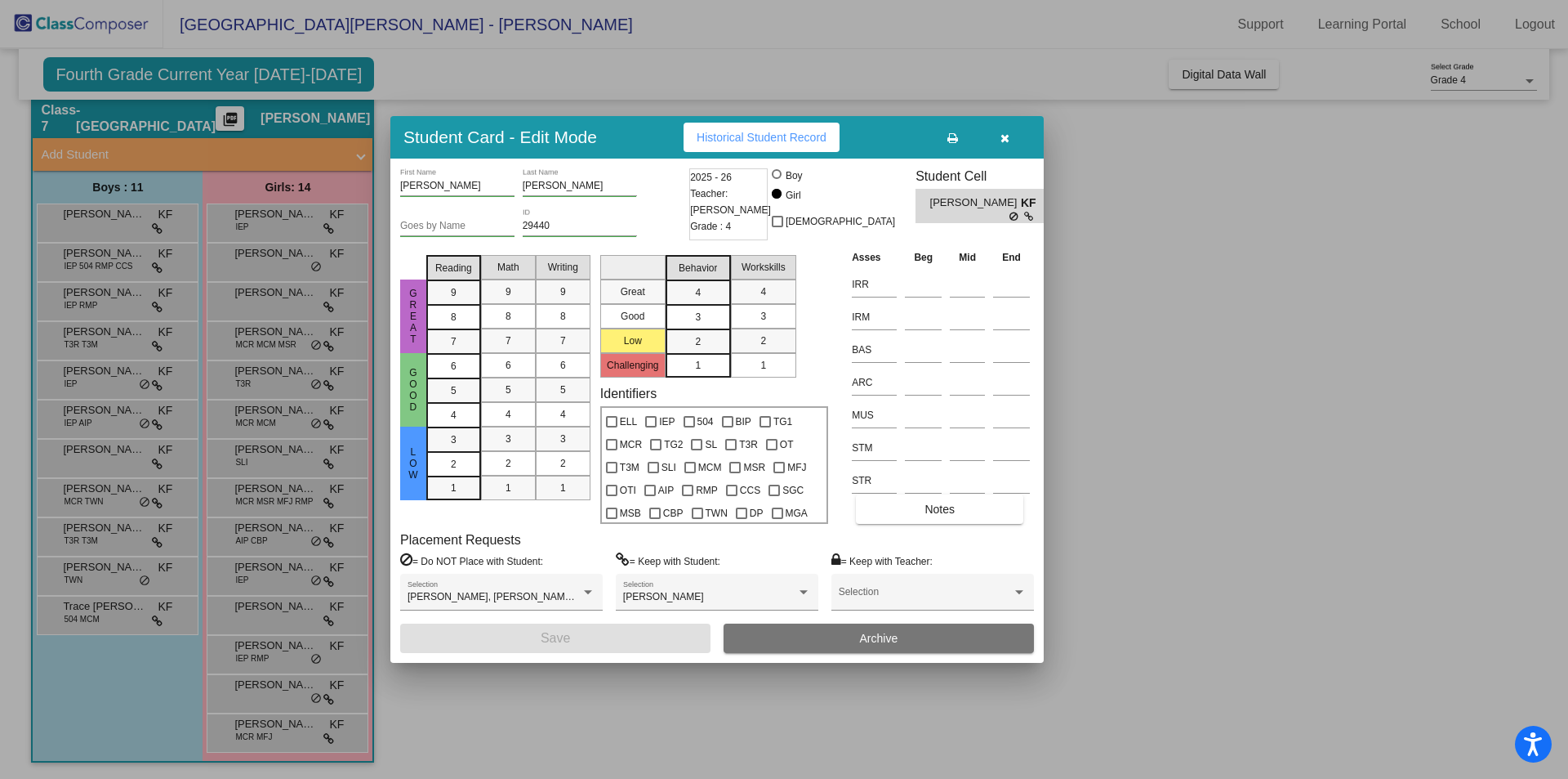
click at [741, 141] on span "Historical Student Record" at bounding box center [761, 137] width 129 height 13
click at [998, 137] on button "button" at bounding box center [1004, 137] width 53 height 29
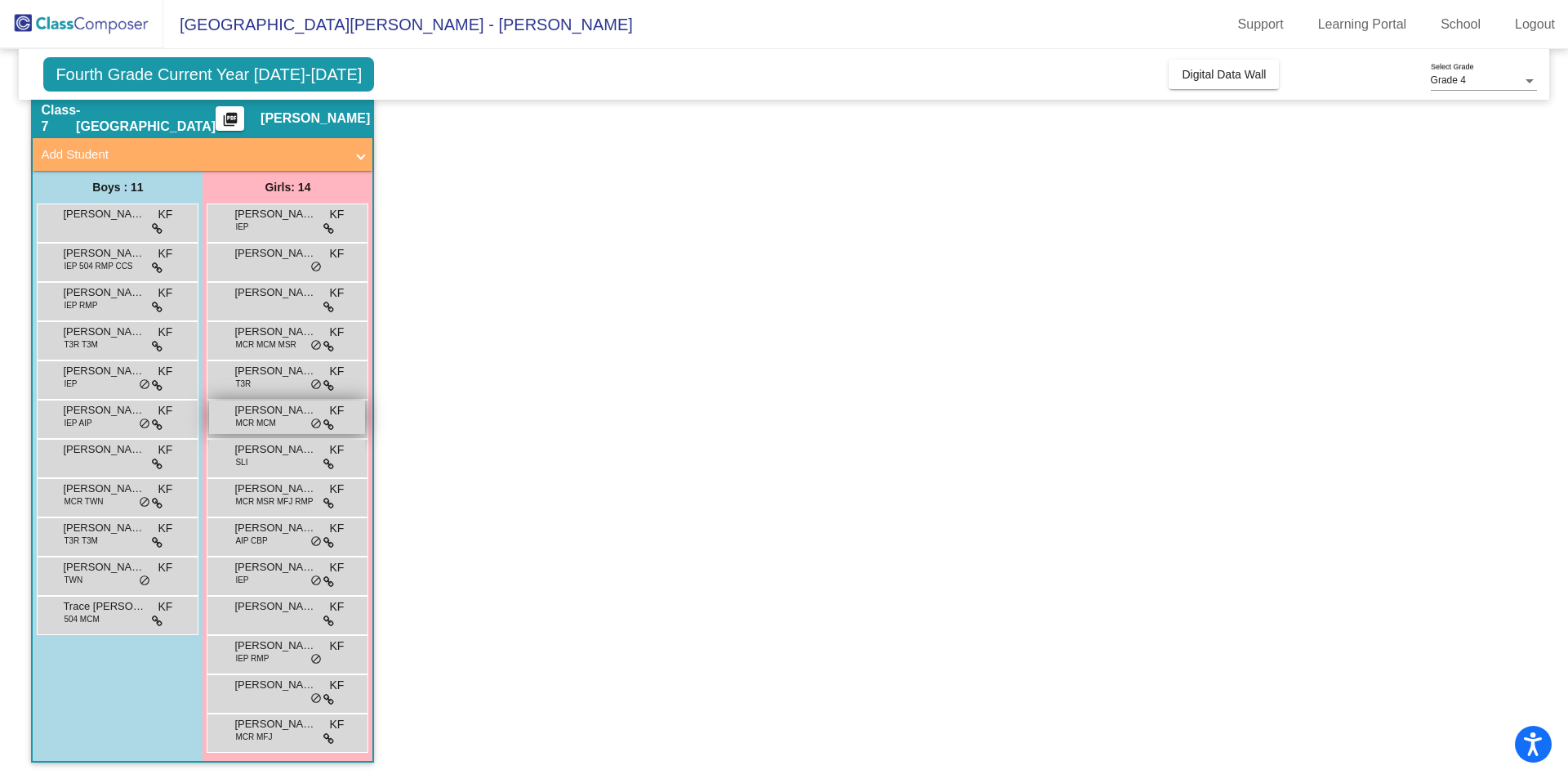
click at [278, 425] on div "[PERSON_NAME] MCR MCM KF lock do_not_disturb_alt" at bounding box center [287, 417] width 156 height 33
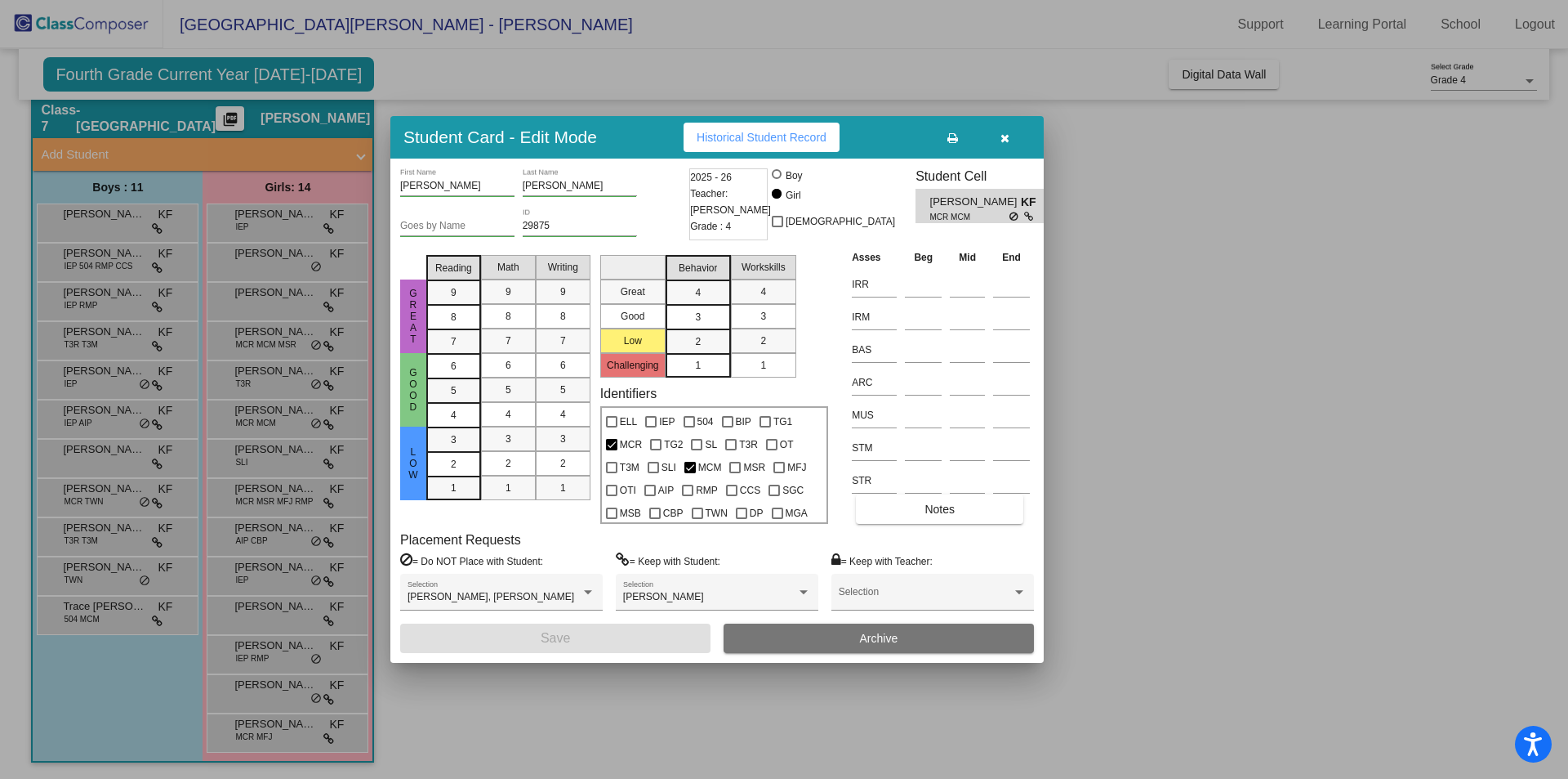
click at [806, 139] on span "Historical Student Record" at bounding box center [761, 137] width 129 height 13
